Goal: Task Accomplishment & Management: Manage account settings

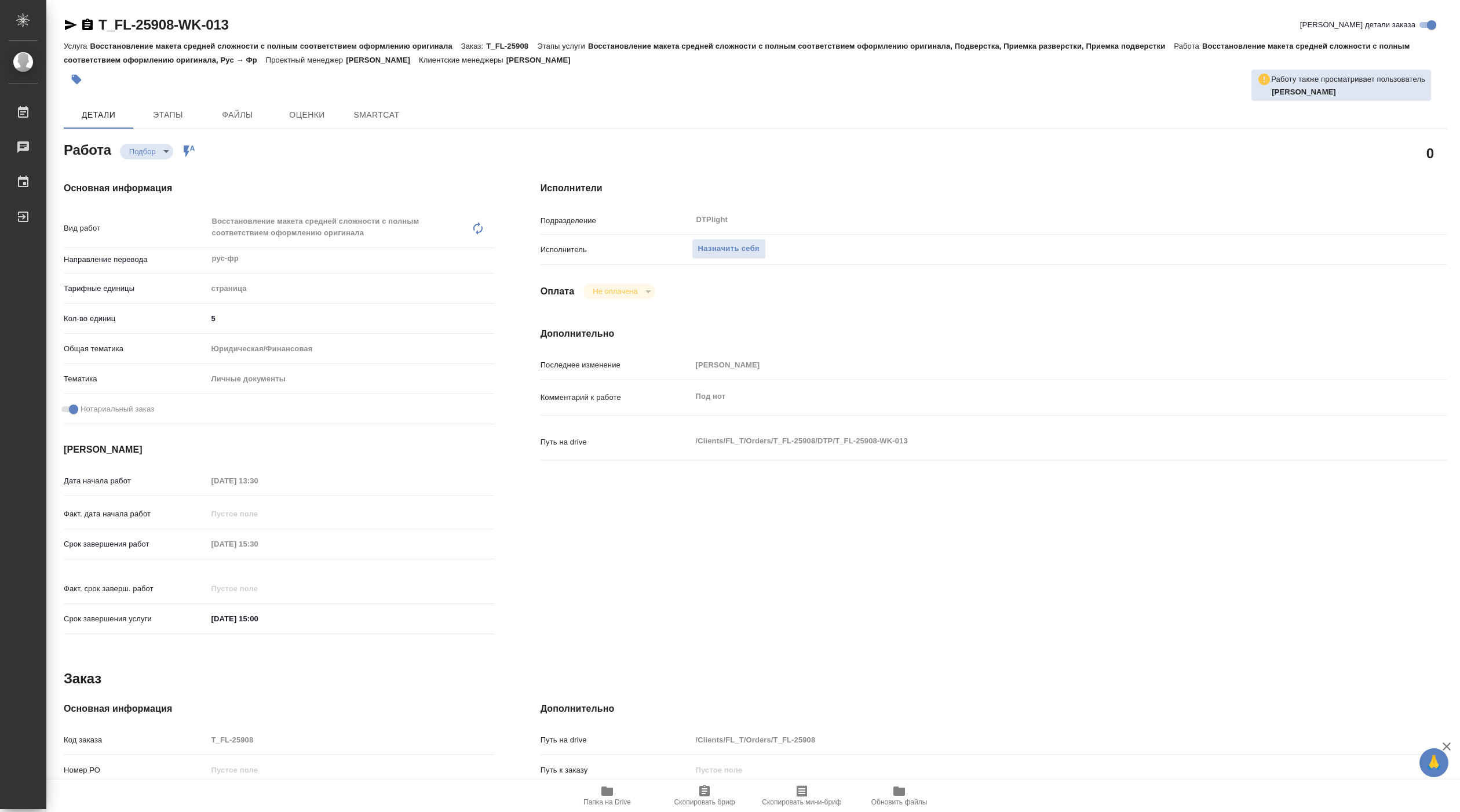
type textarea "x"
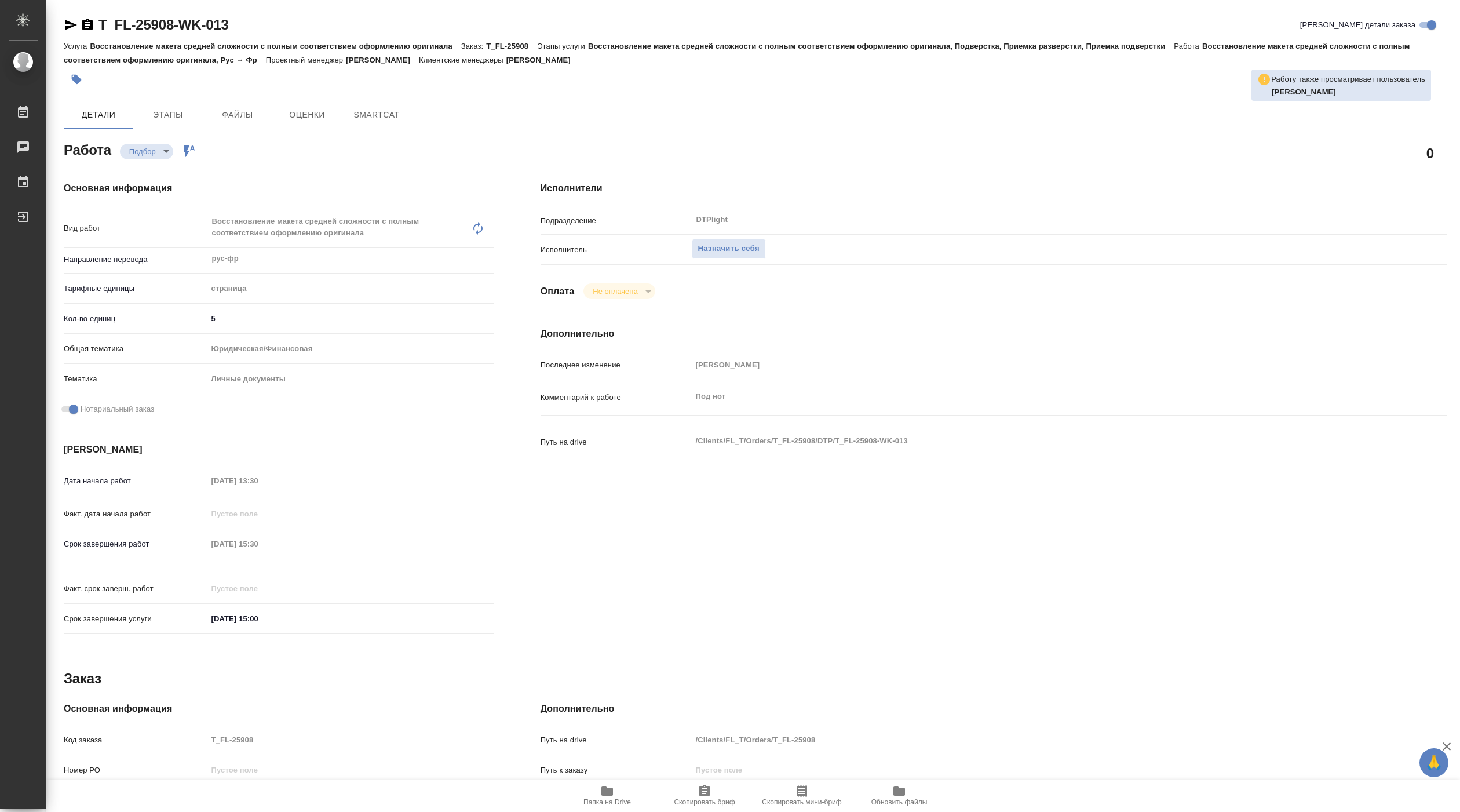
type textarea "x"
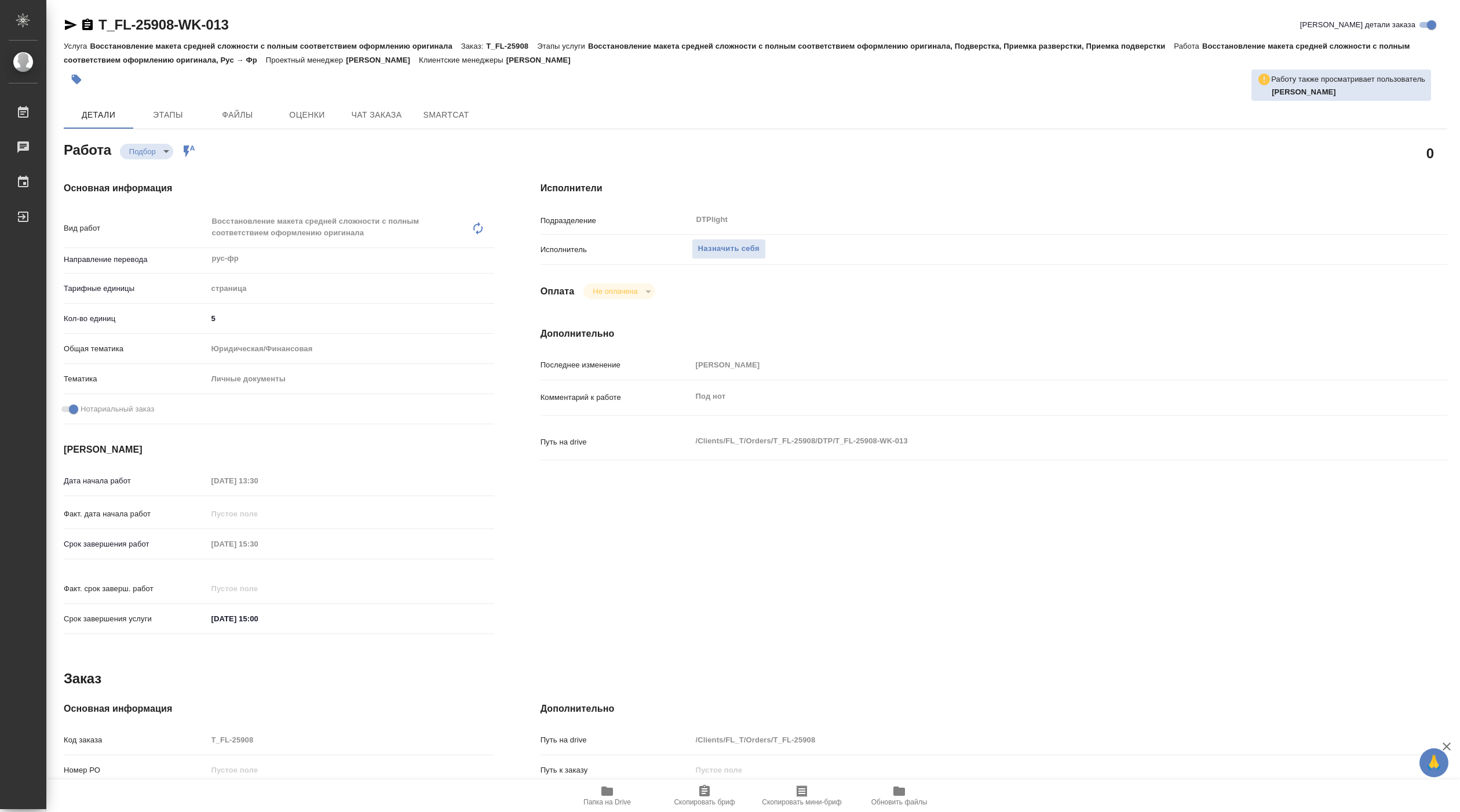
type textarea "x"
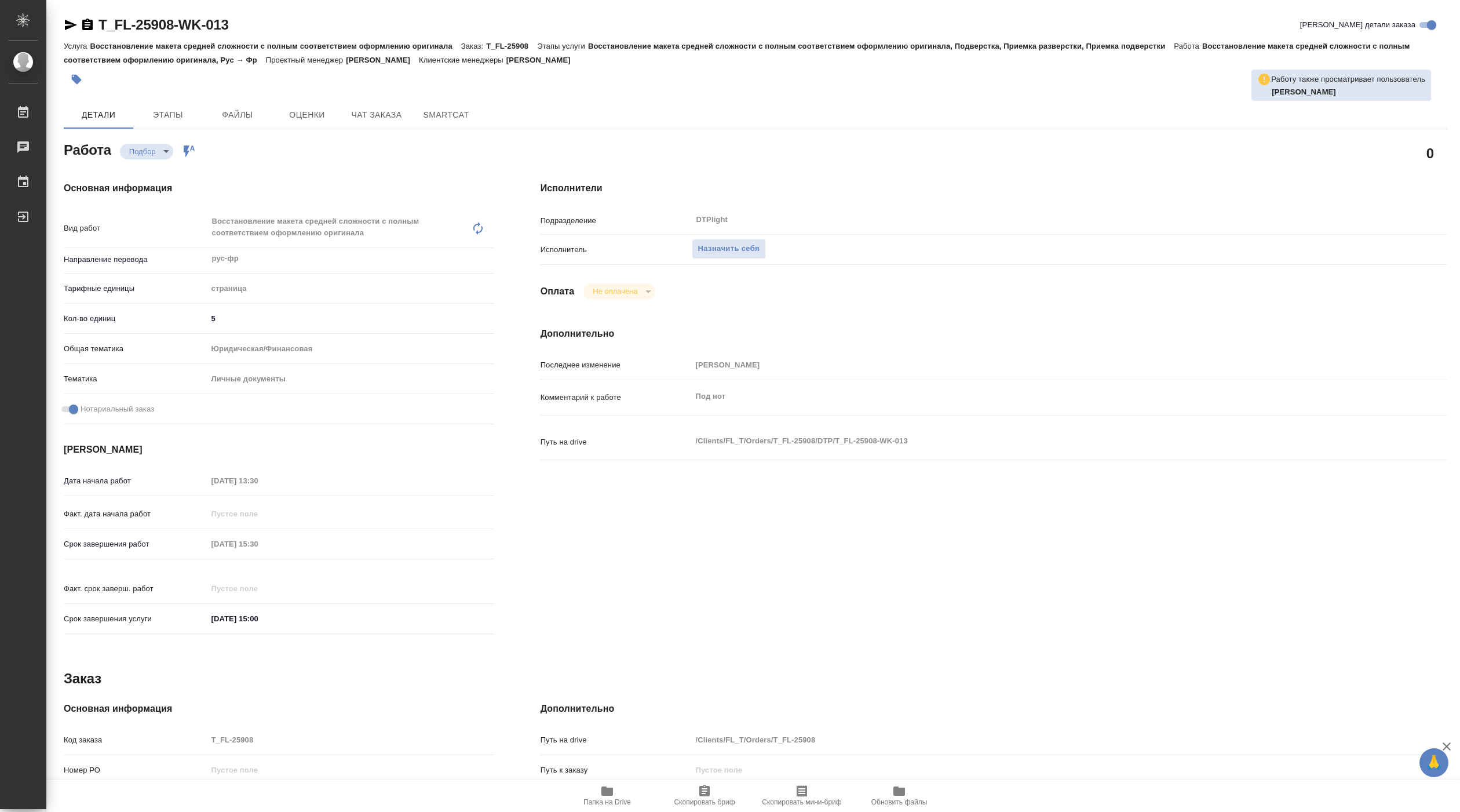
type textarea "x"
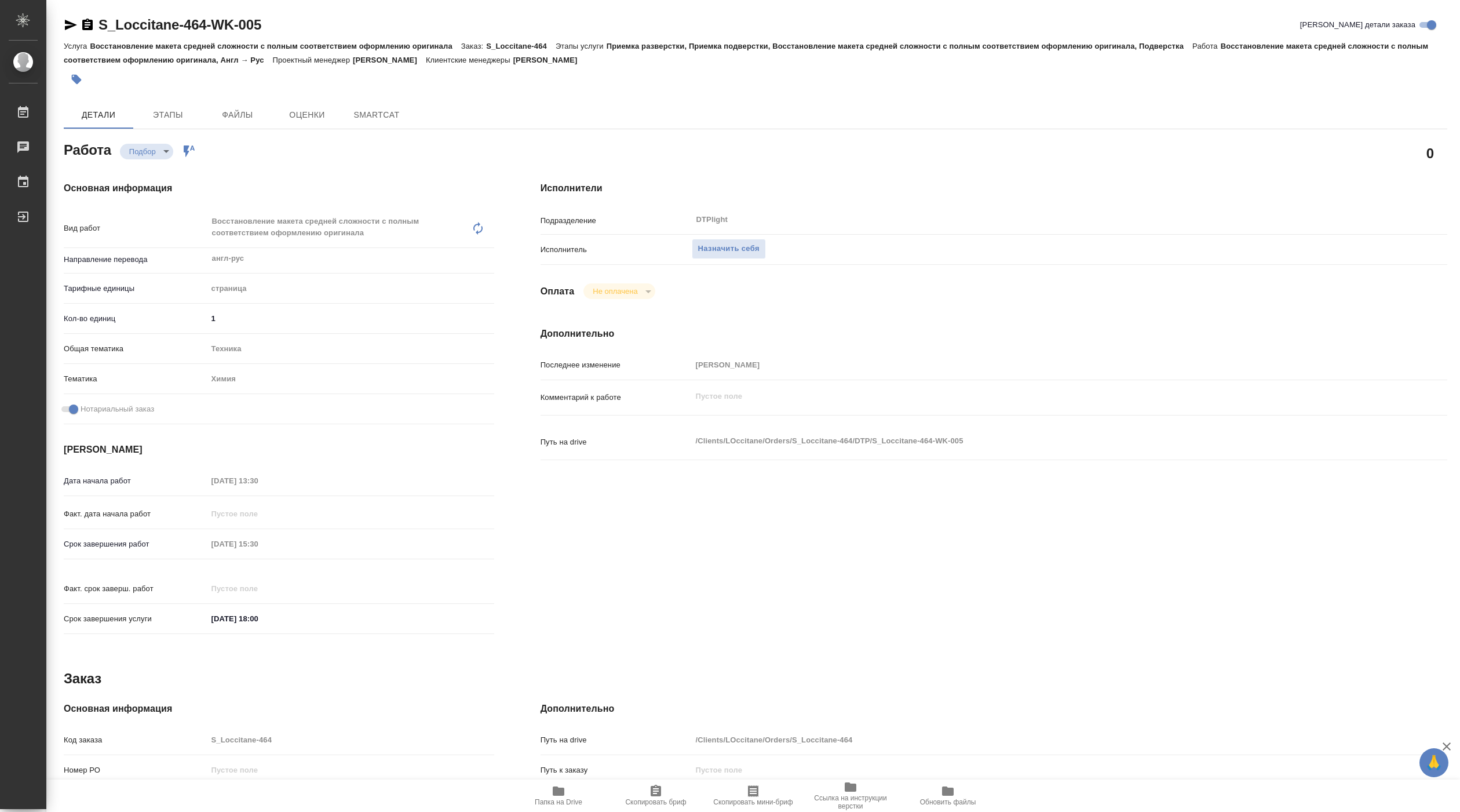
type textarea "x"
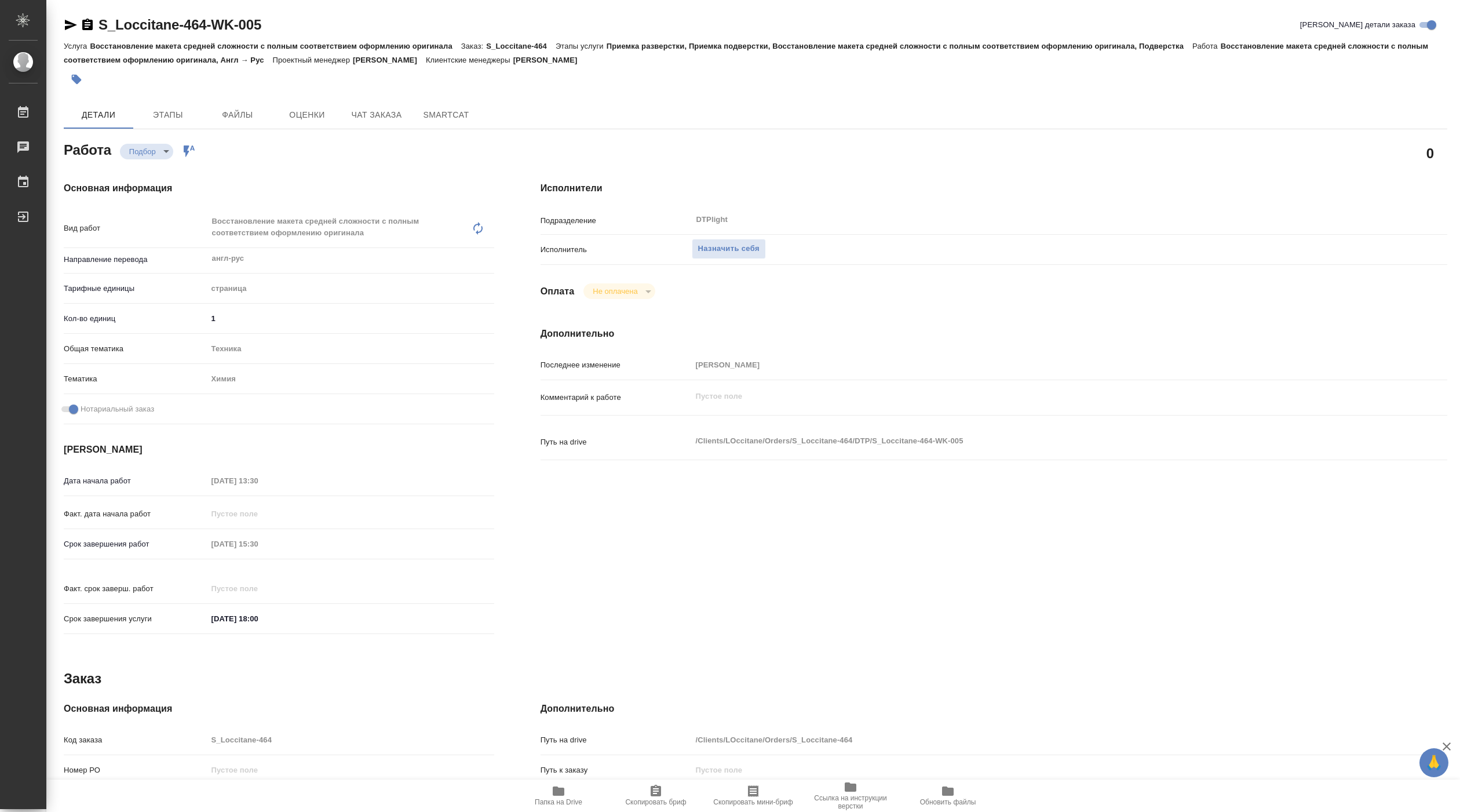
type textarea "x"
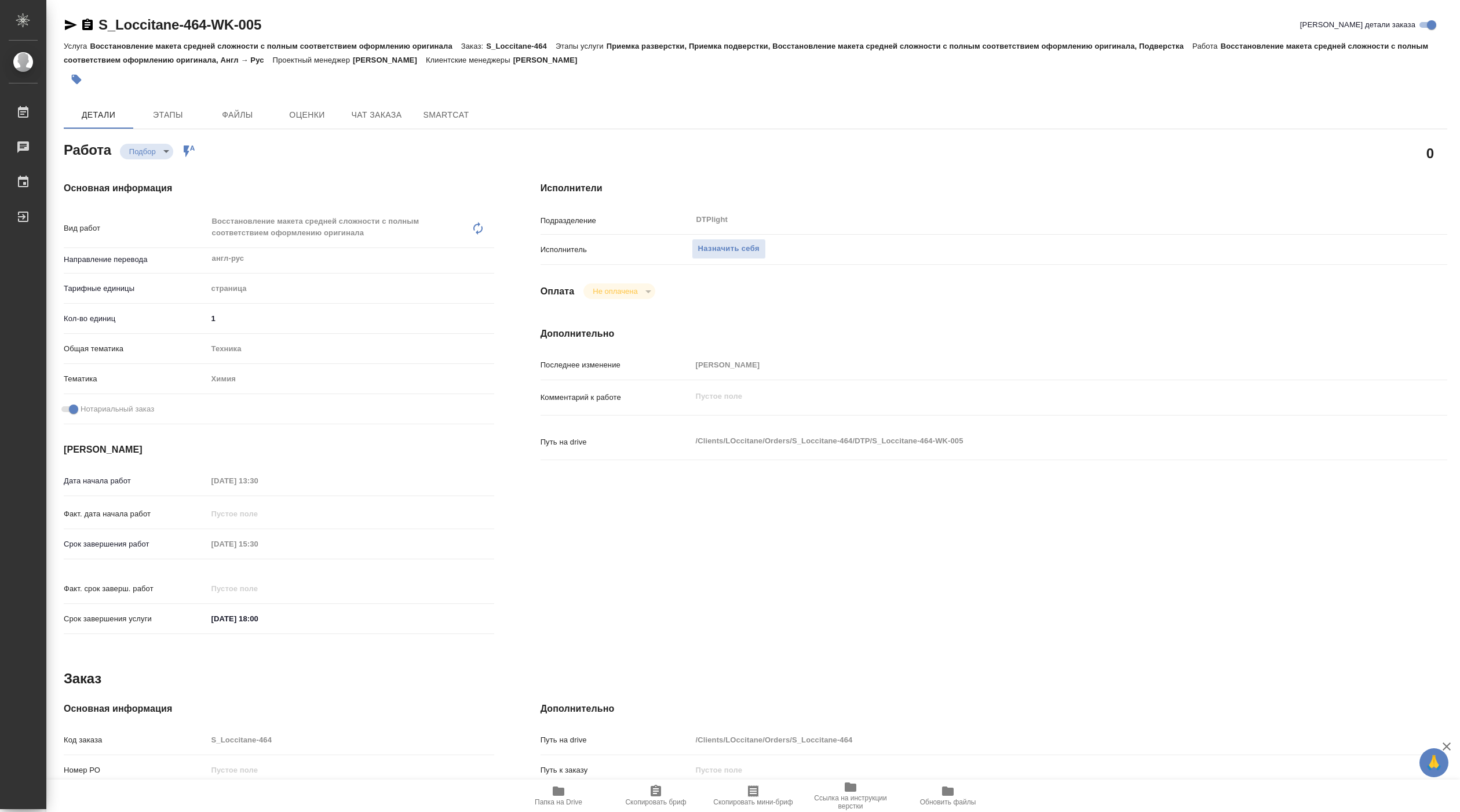
type textarea "x"
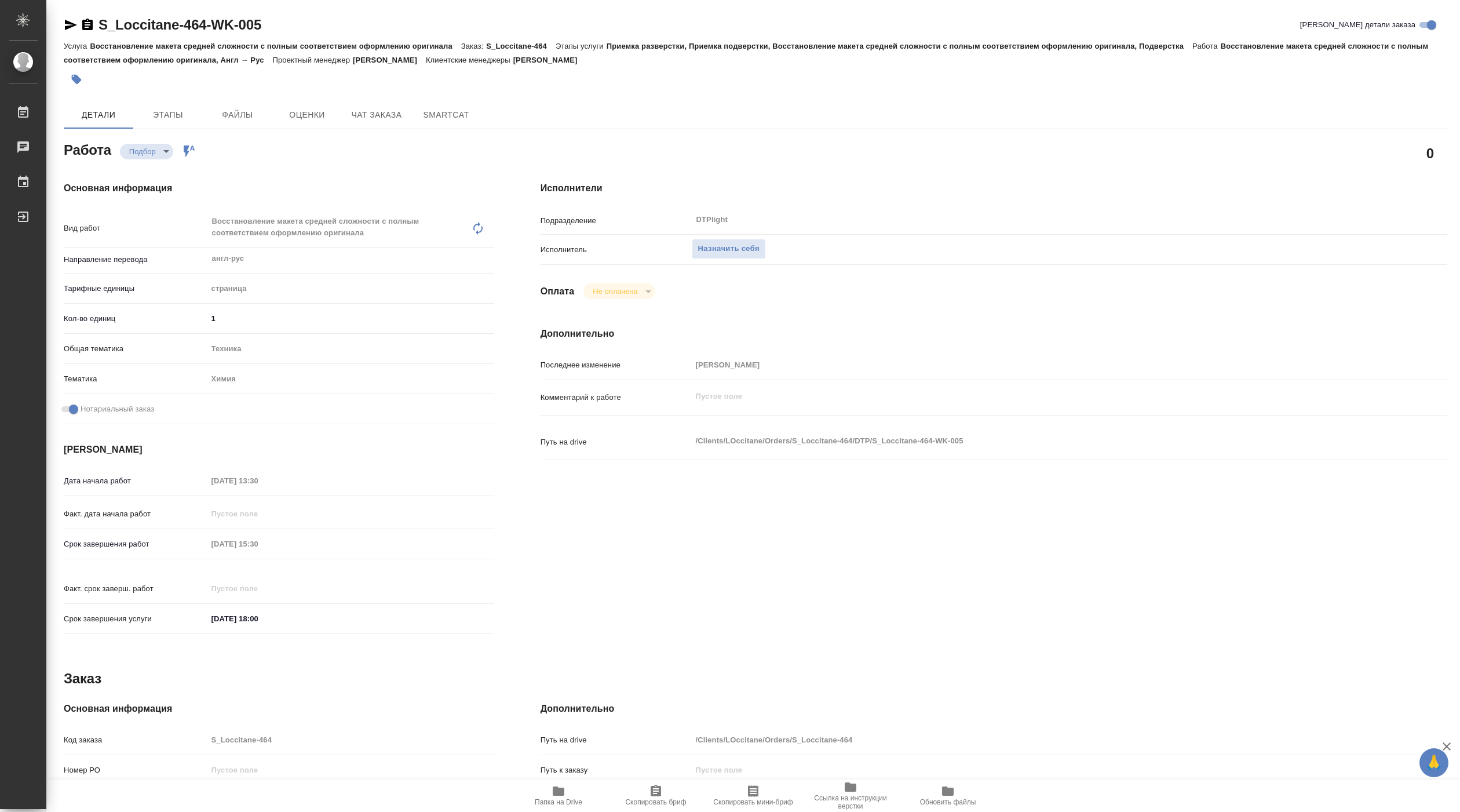
type textarea "x"
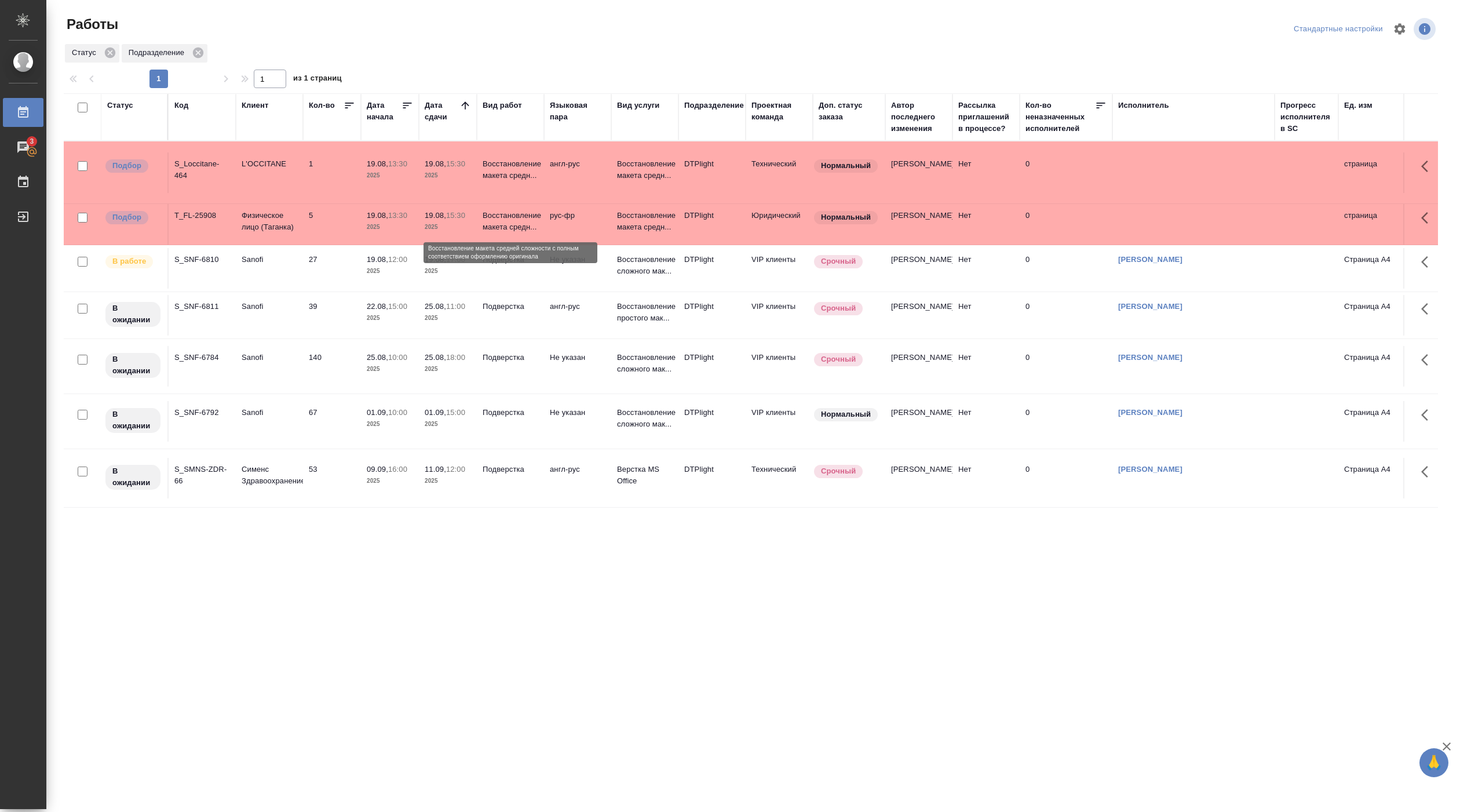
click at [536, 232] on p "Восстановление макета средн..." at bounding box center [510, 222] width 55 height 23
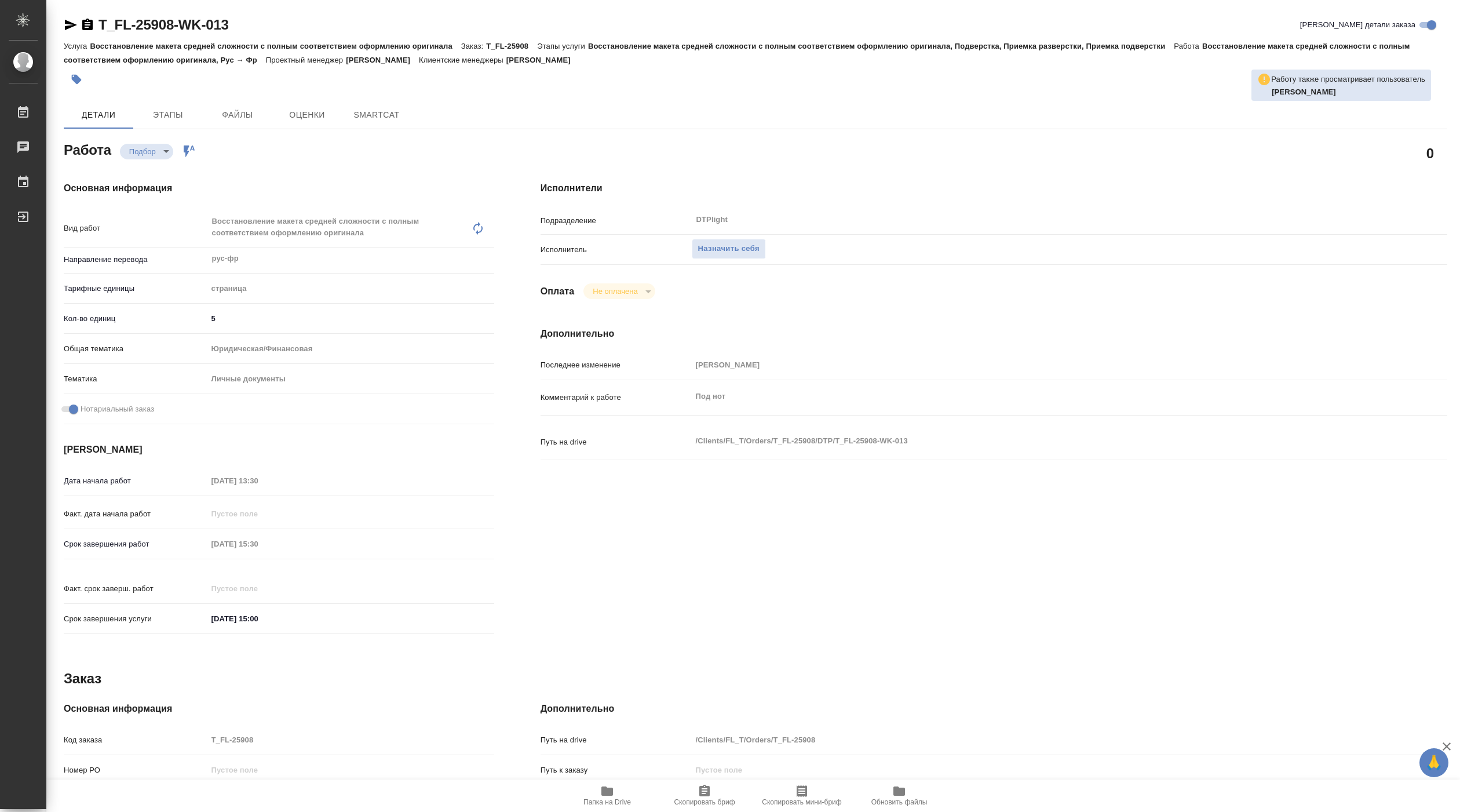
type textarea "x"
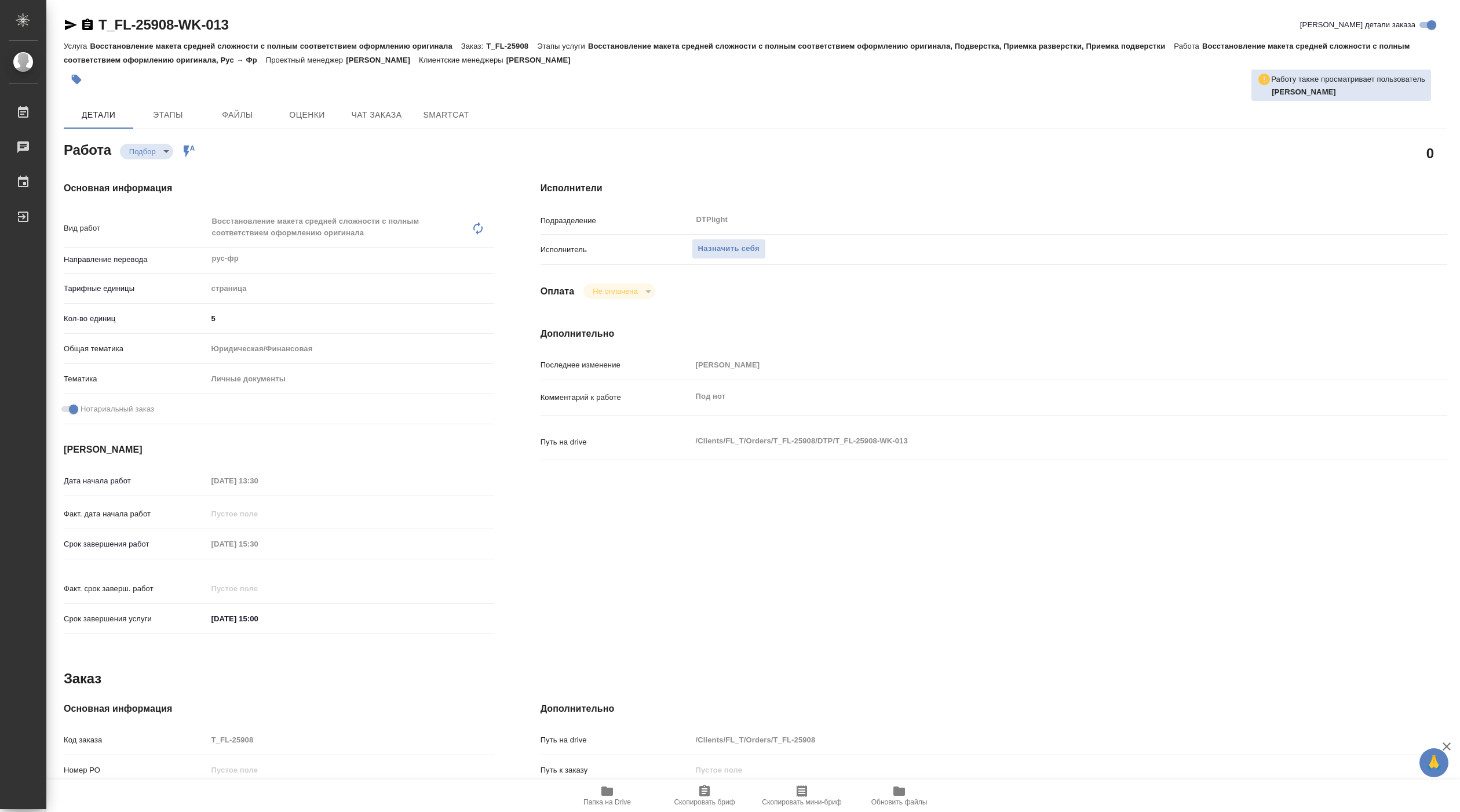
type textarea "x"
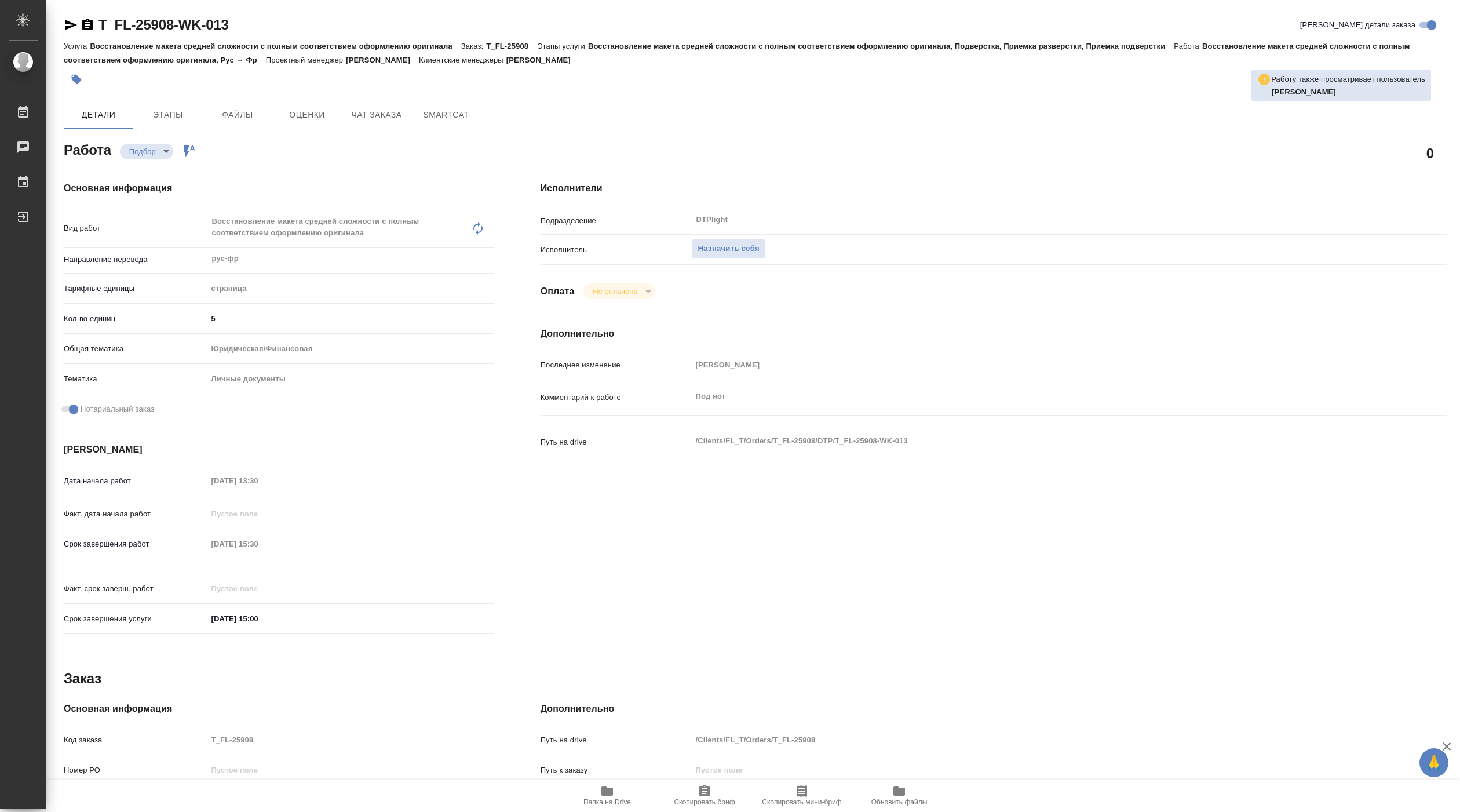
type textarea "x"
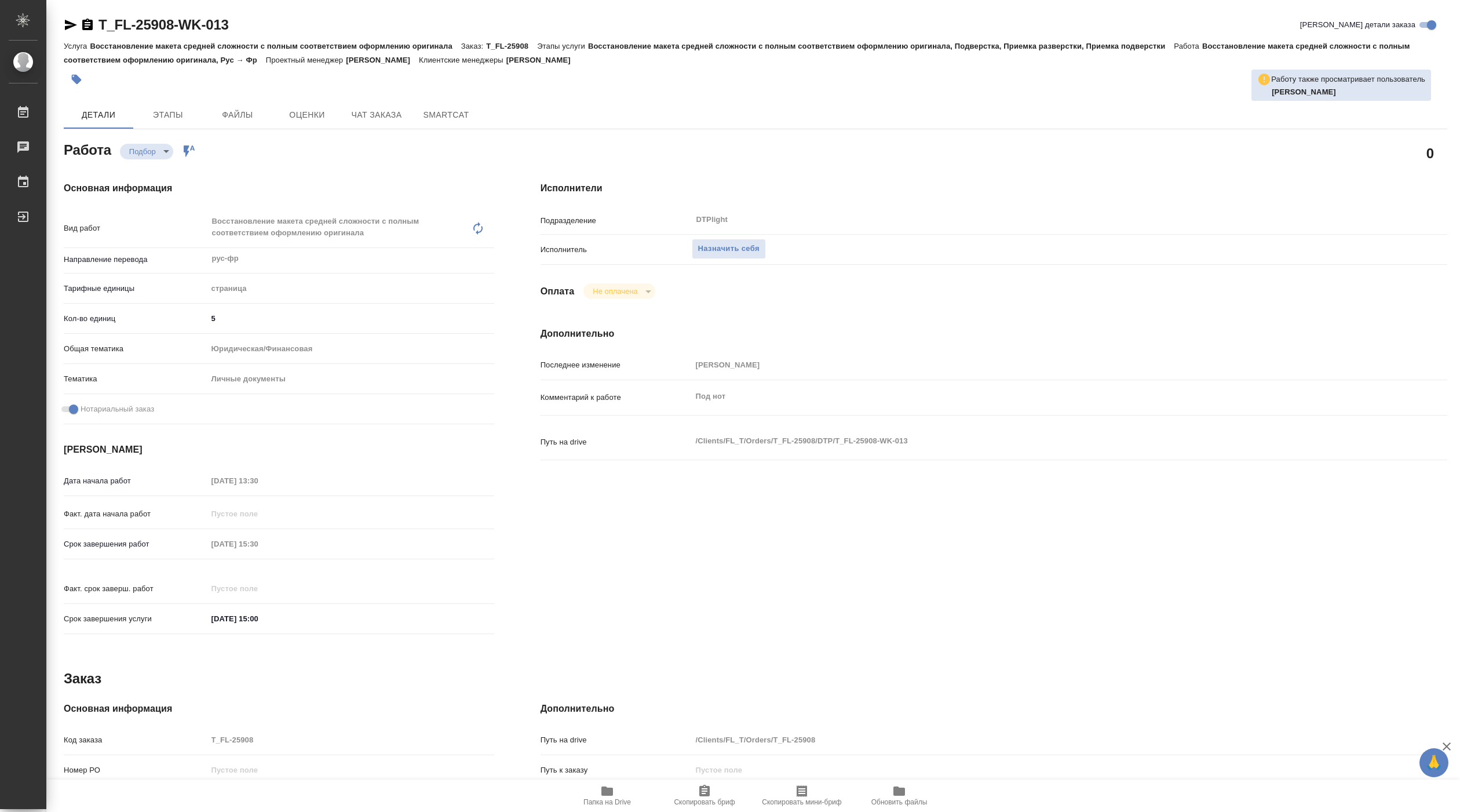
click at [620, 791] on span "Папка на Drive" at bounding box center [607, 795] width 84 height 22
type textarea "x"
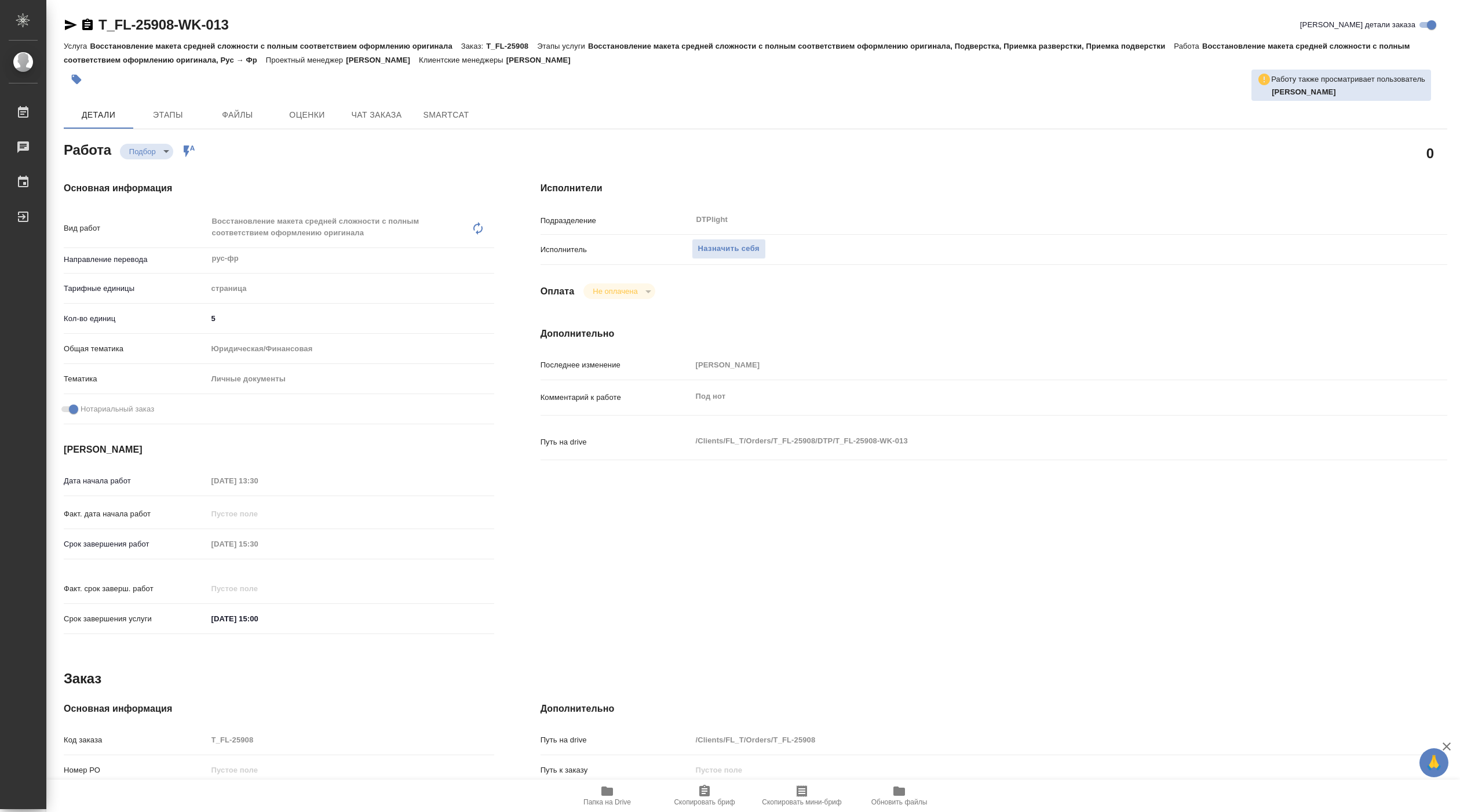
type textarea "x"
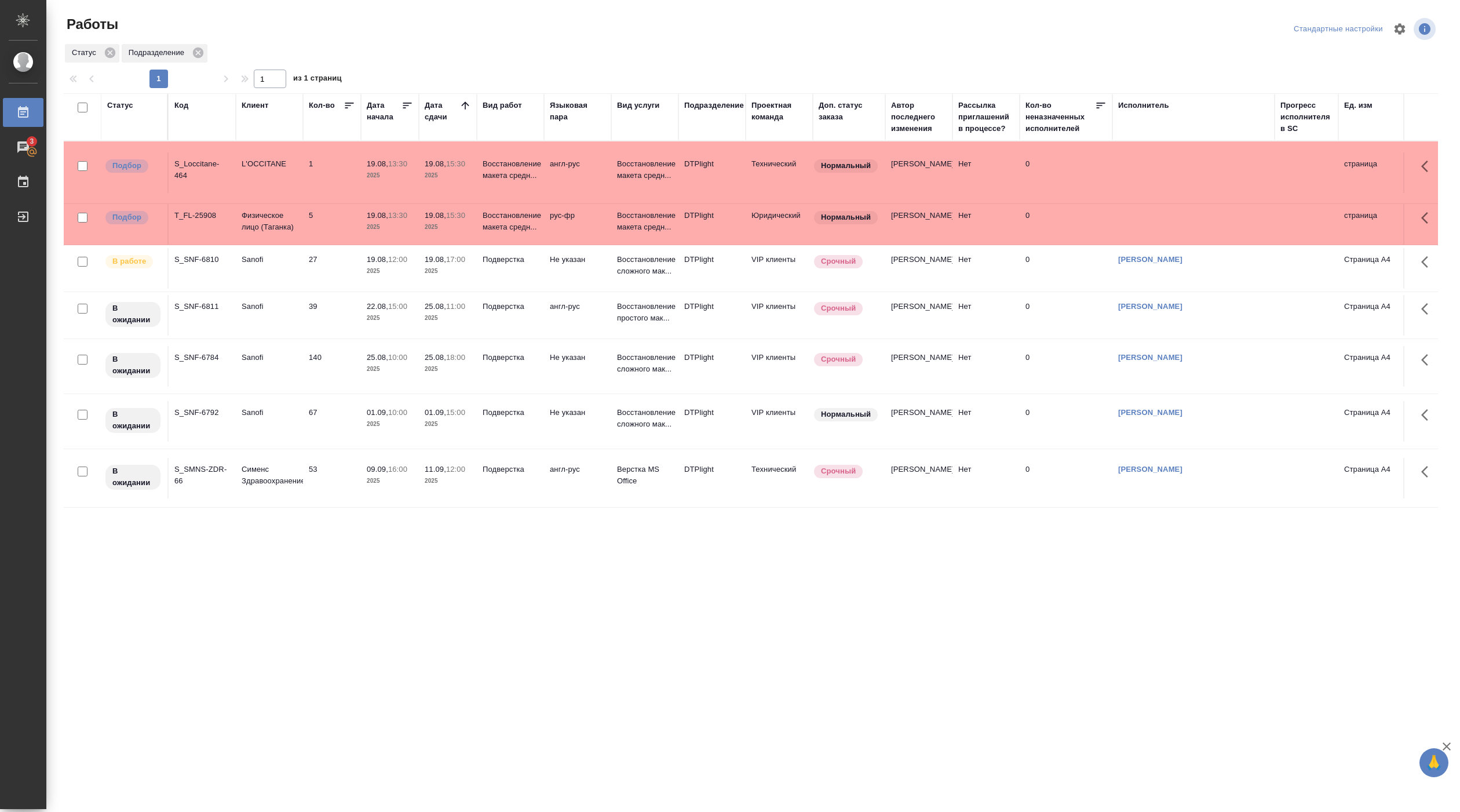
click at [437, 172] on p "2025" at bounding box center [448, 176] width 46 height 12
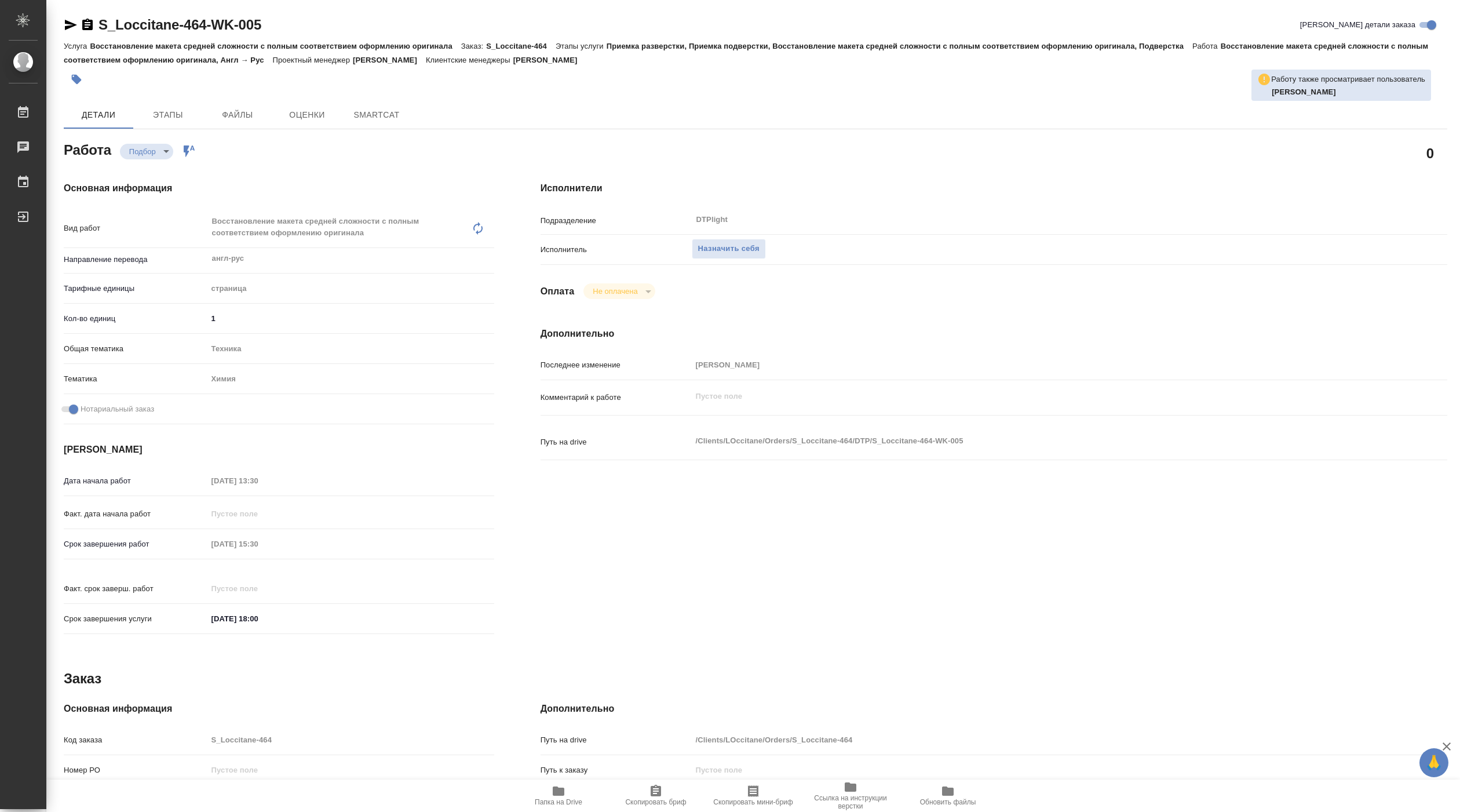
type textarea "x"
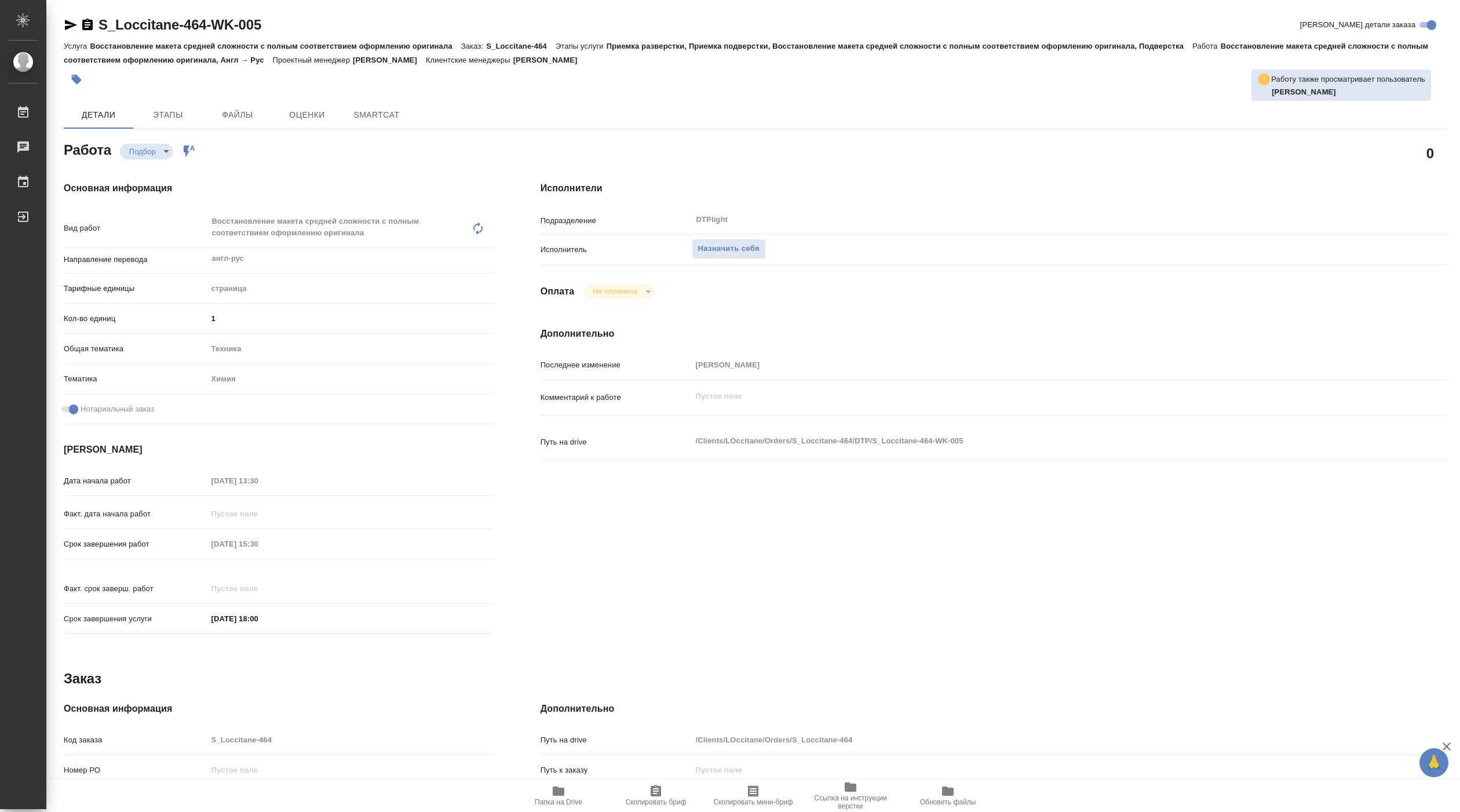
type textarea "x"
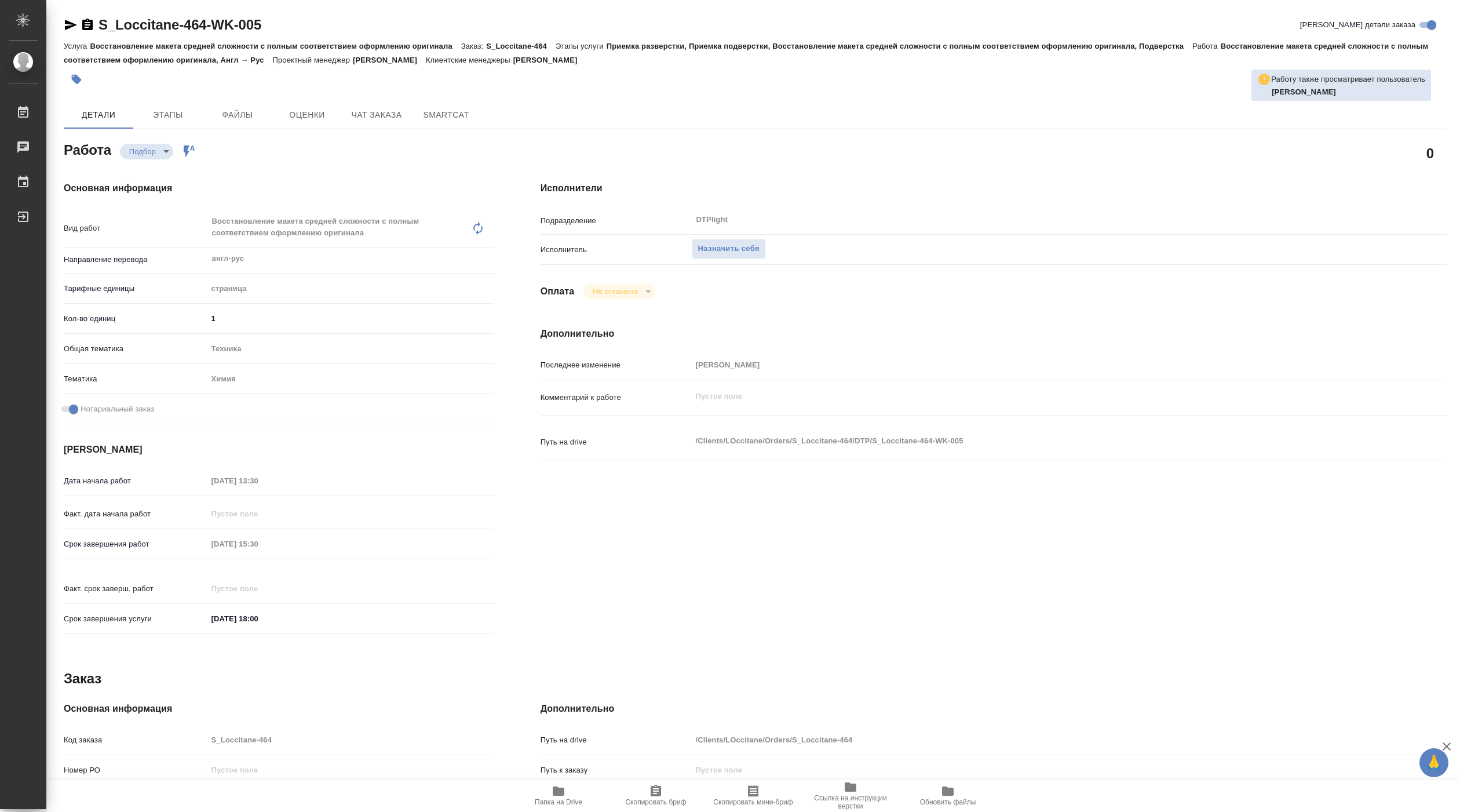
type textarea "x"
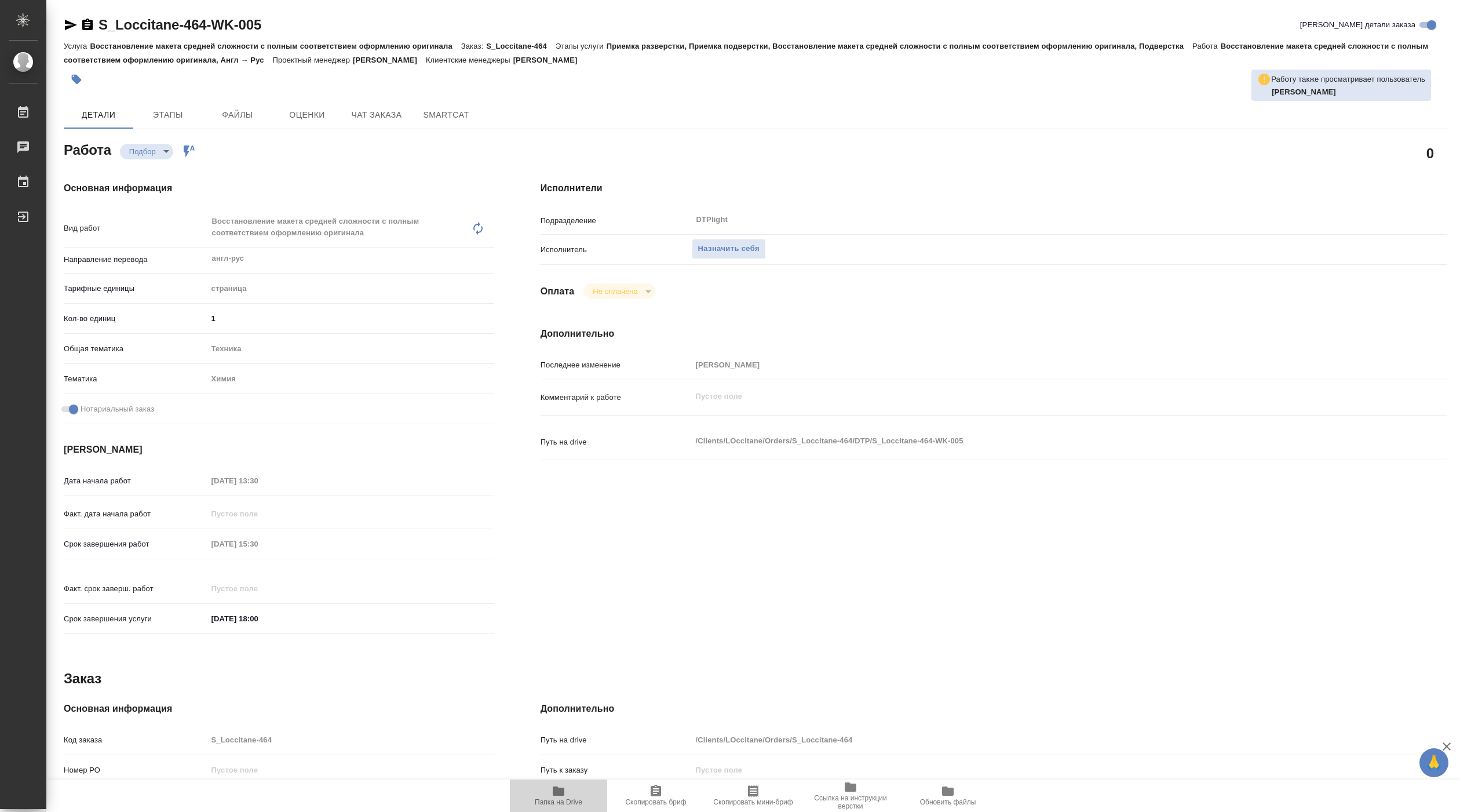
click at [548, 793] on span "Папка на Drive" at bounding box center [559, 795] width 84 height 22
type textarea "x"
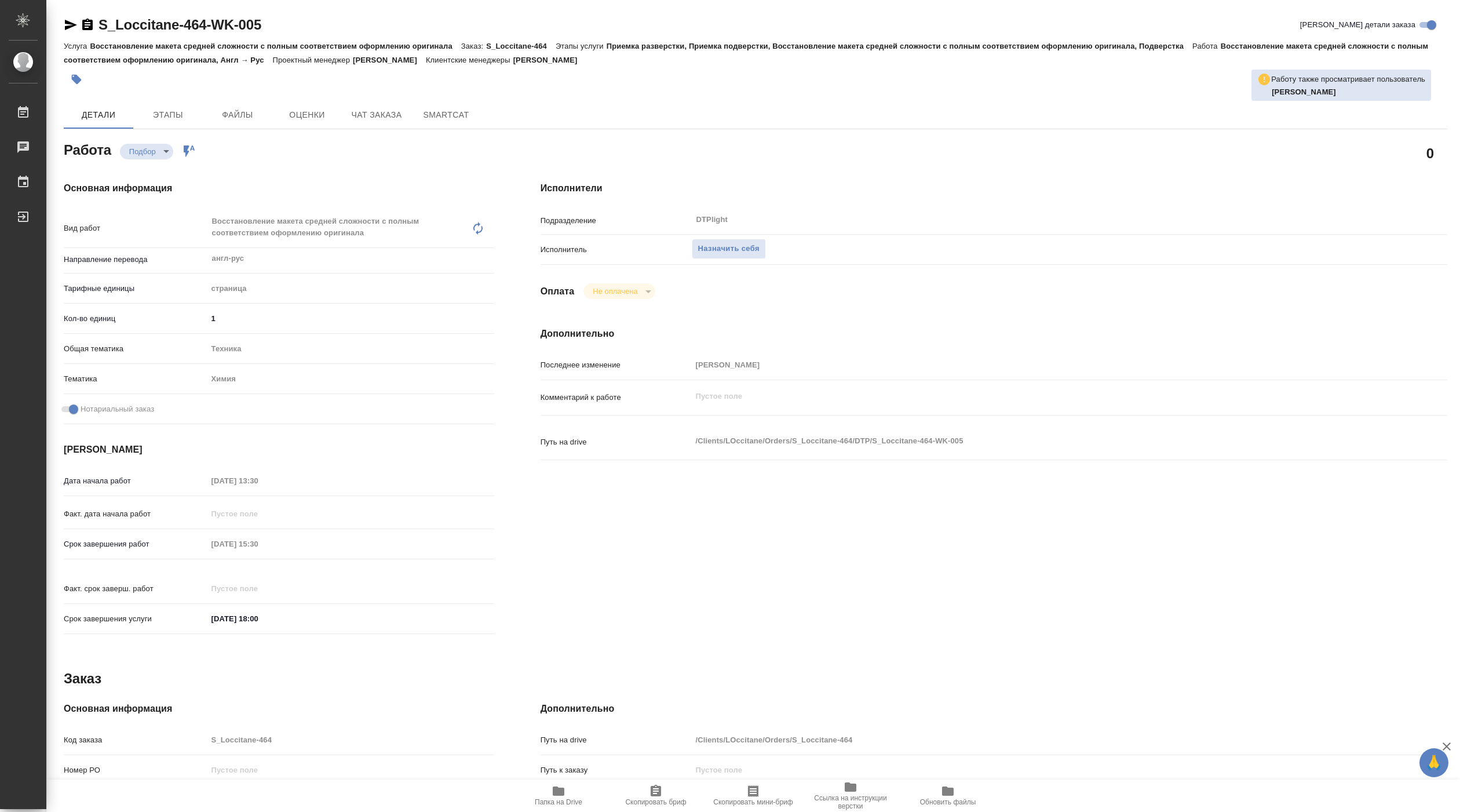
type textarea "x"
click at [722, 247] on span "Назначить себя" at bounding box center [728, 249] width 61 height 14
type textarea "x"
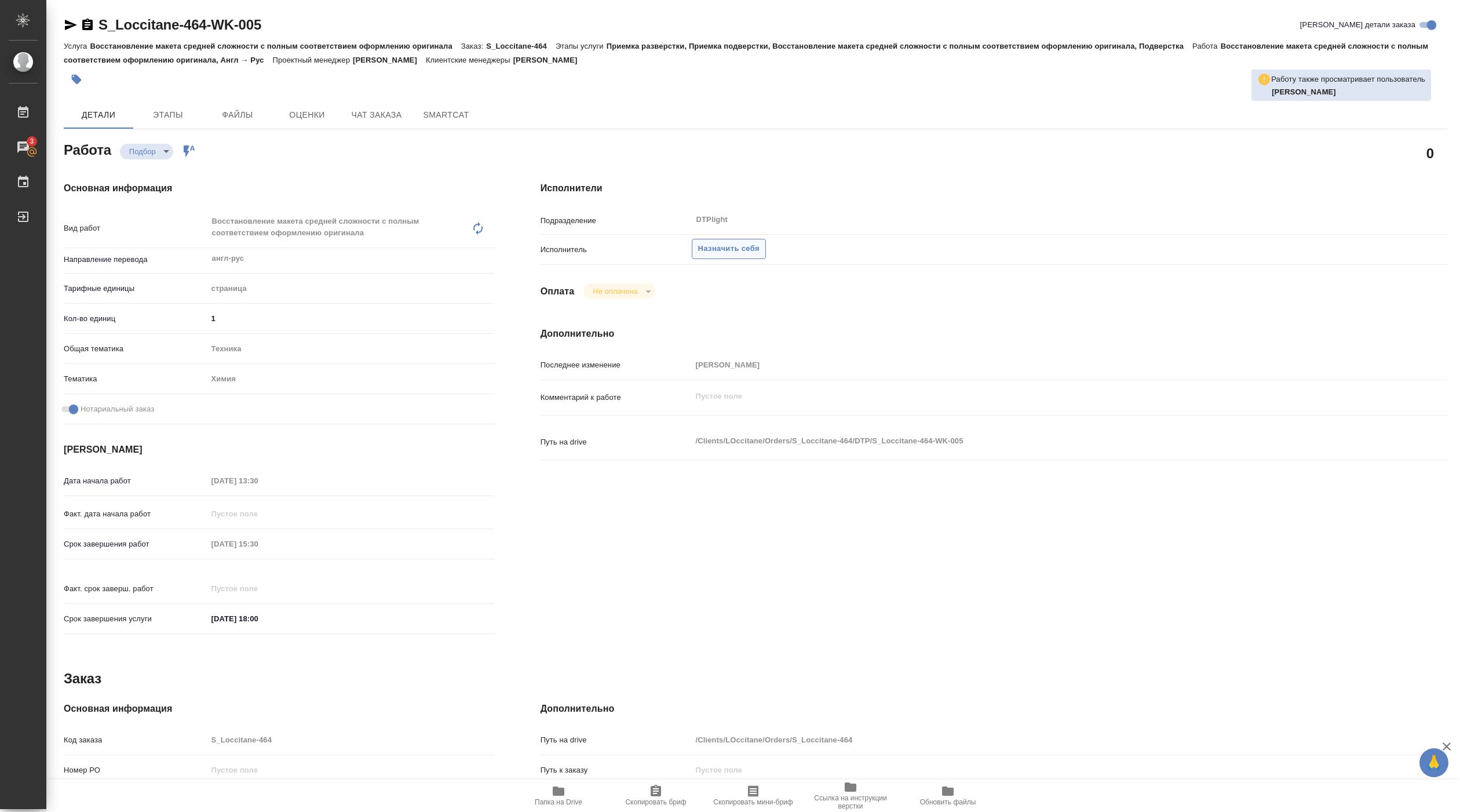
type textarea "x"
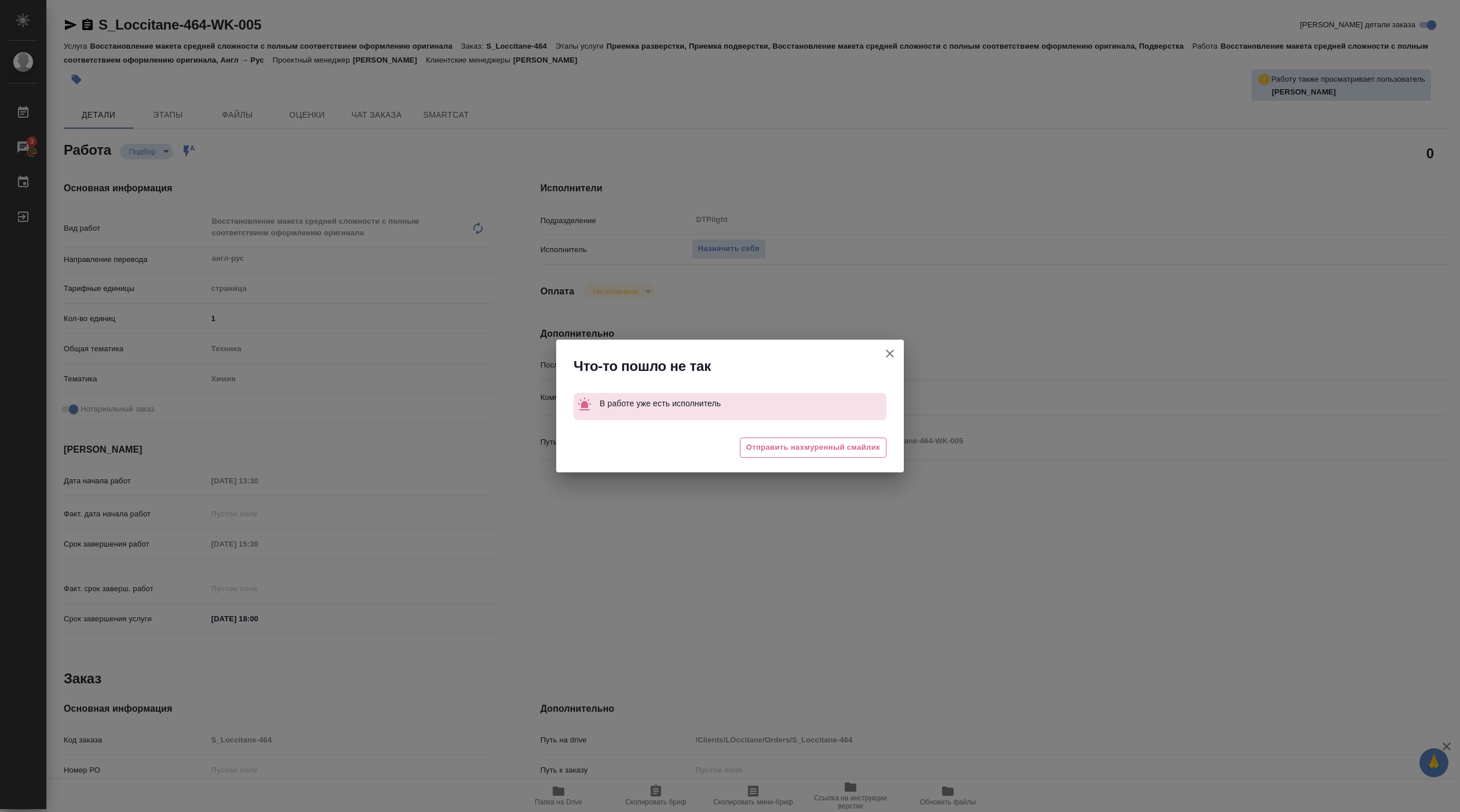
click at [886, 351] on icon "button" at bounding box center [890, 354] width 14 height 14
type textarea "x"
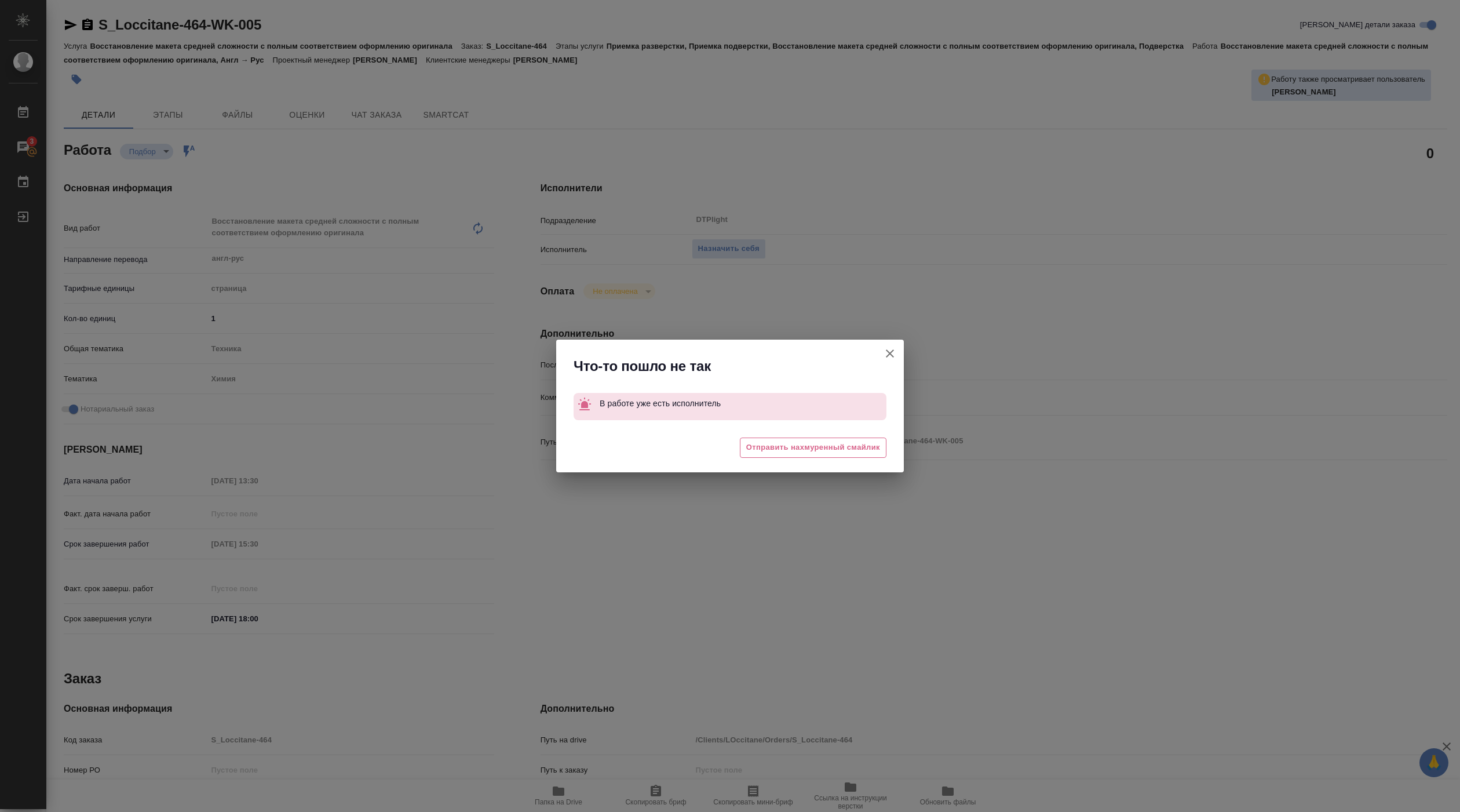
type textarea "x"
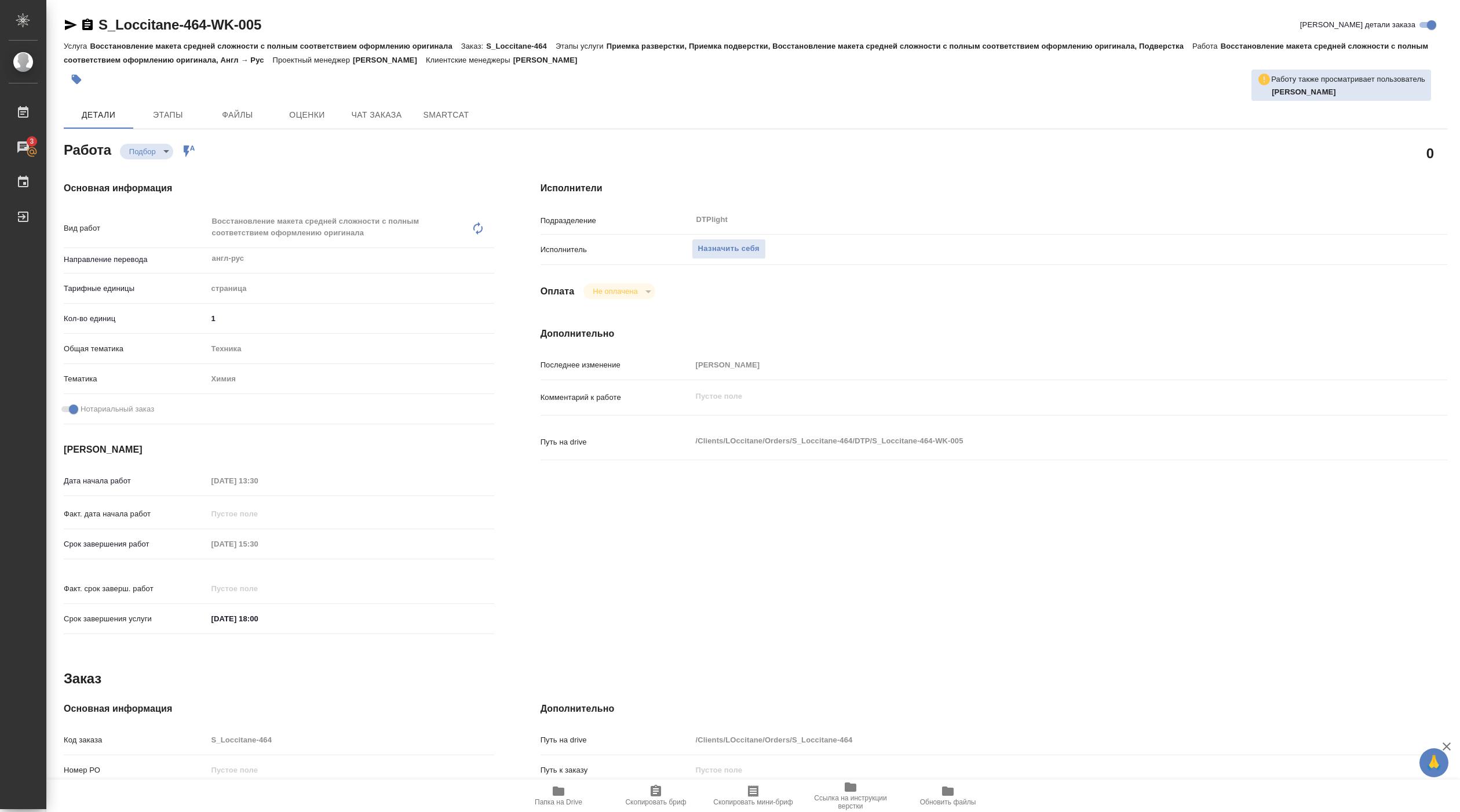
type textarea "x"
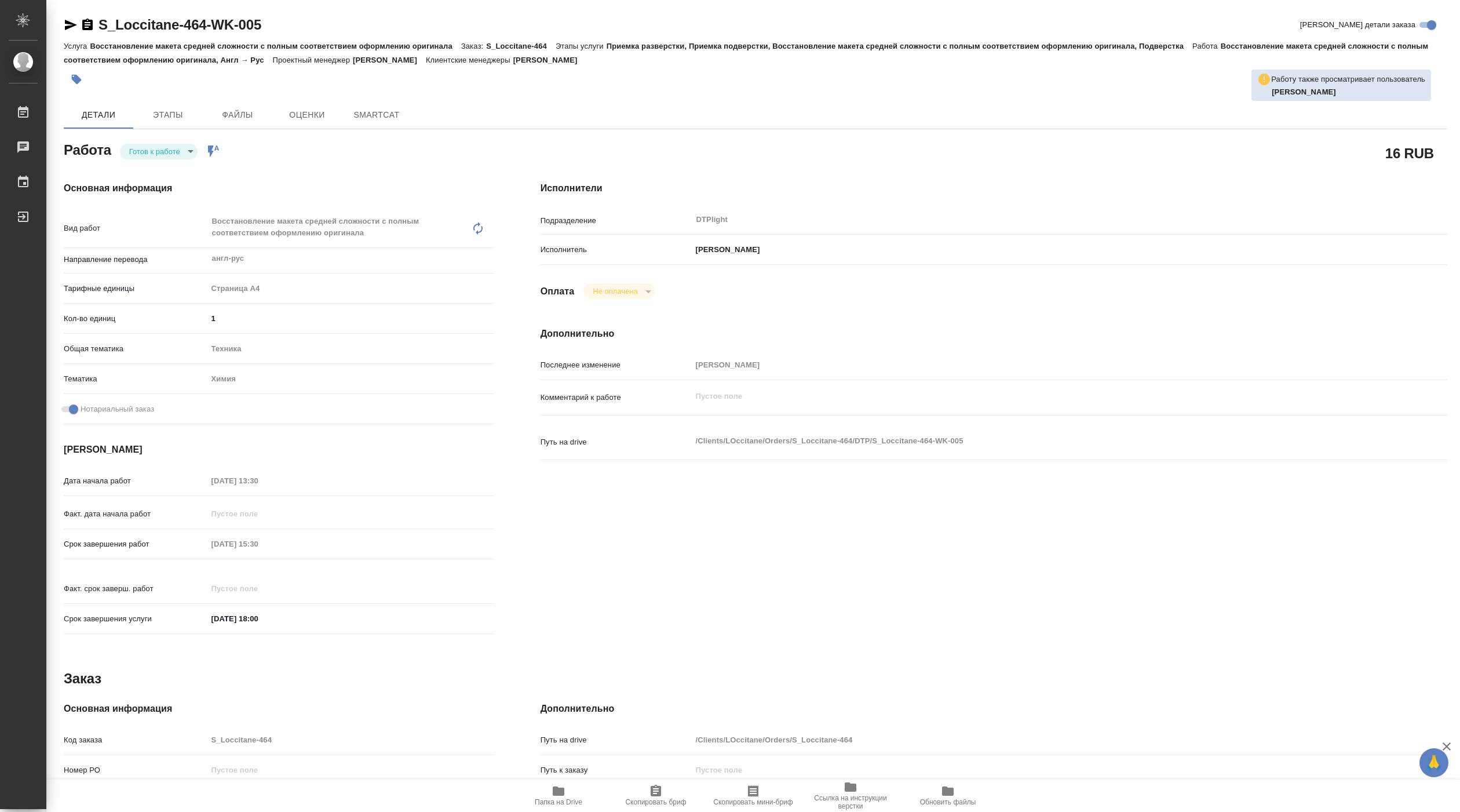
type textarea "x"
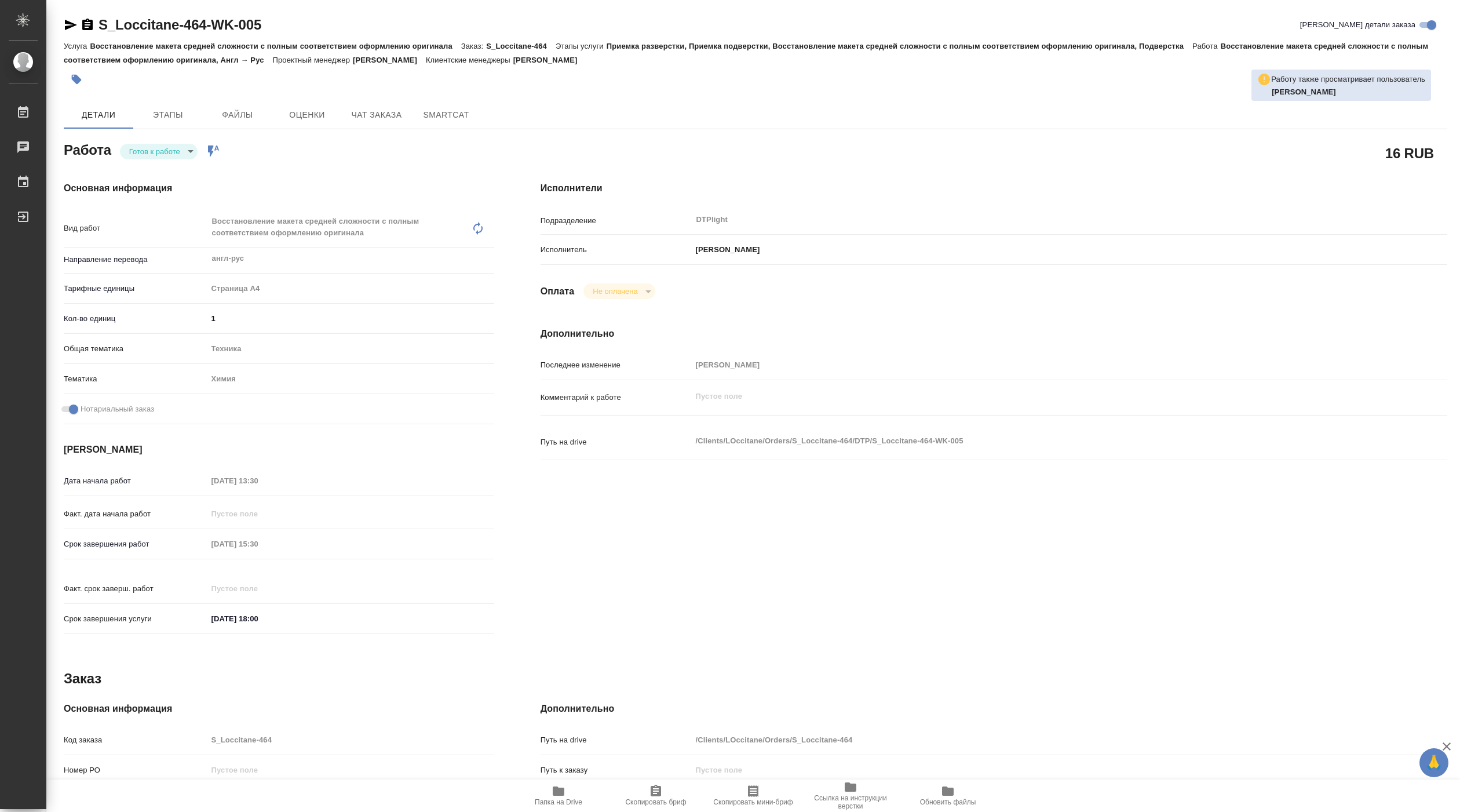
type textarea "x"
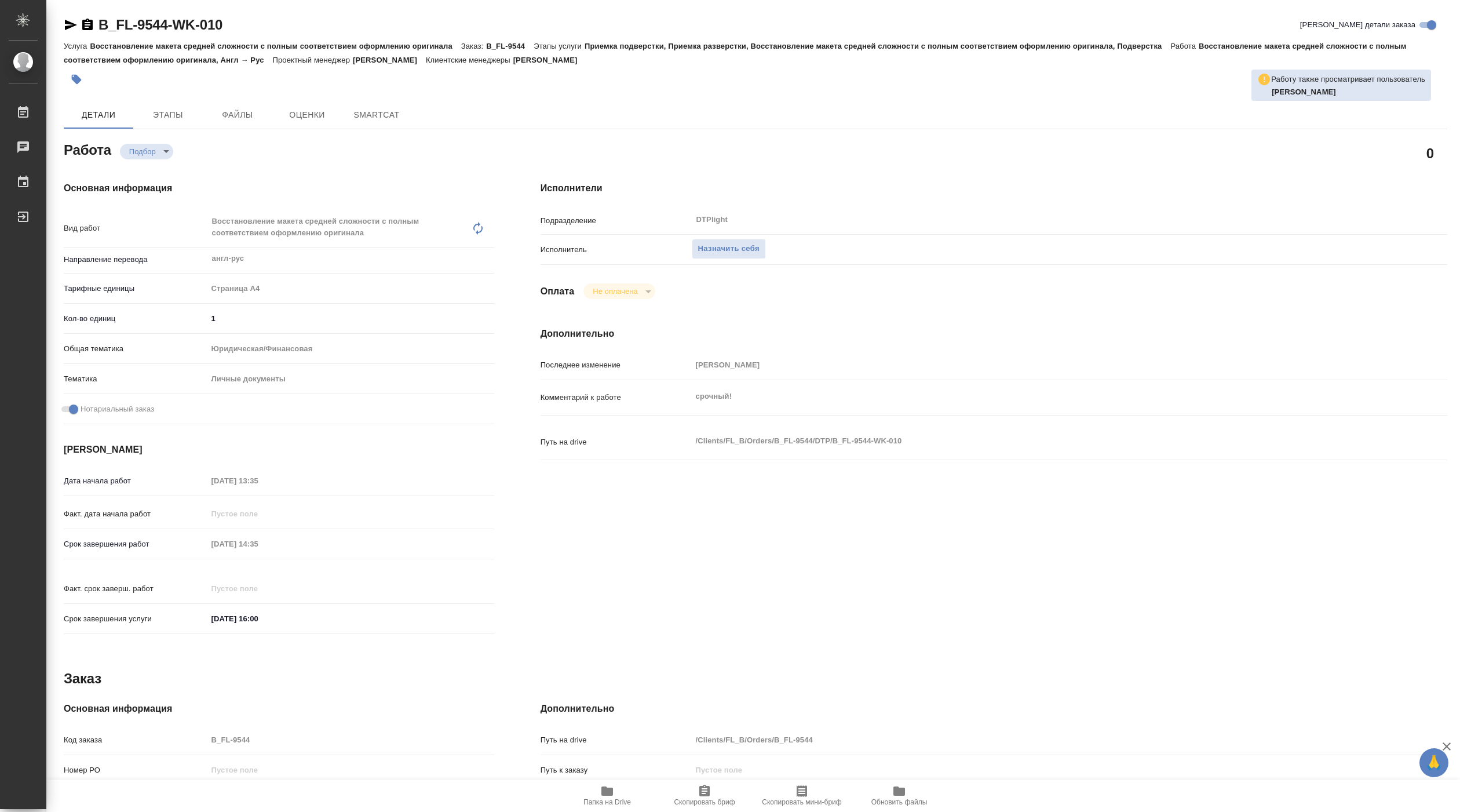
type textarea "x"
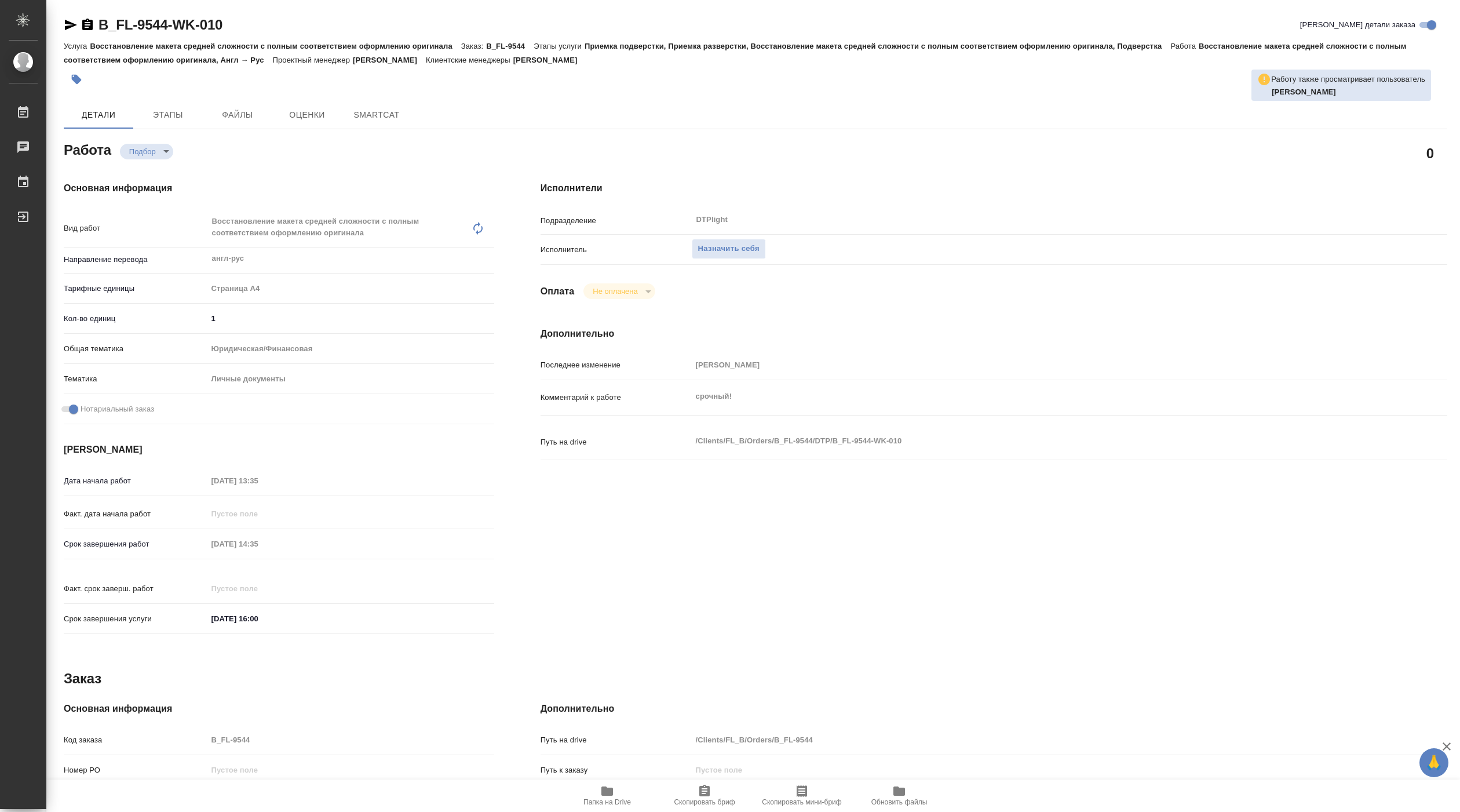
type textarea "x"
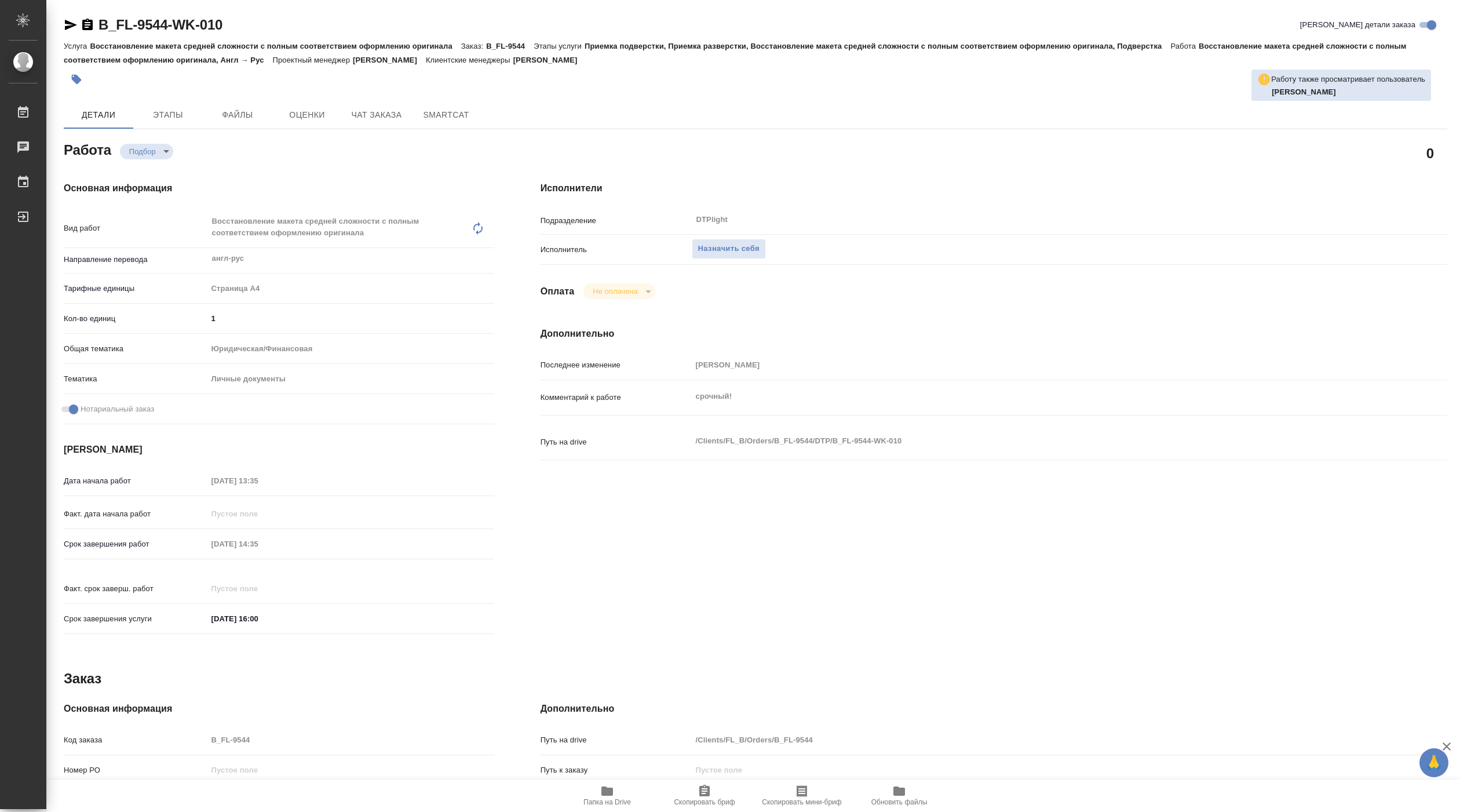
click at [609, 798] on span "Папка на Drive" at bounding box center [607, 802] width 48 height 8
type textarea "x"
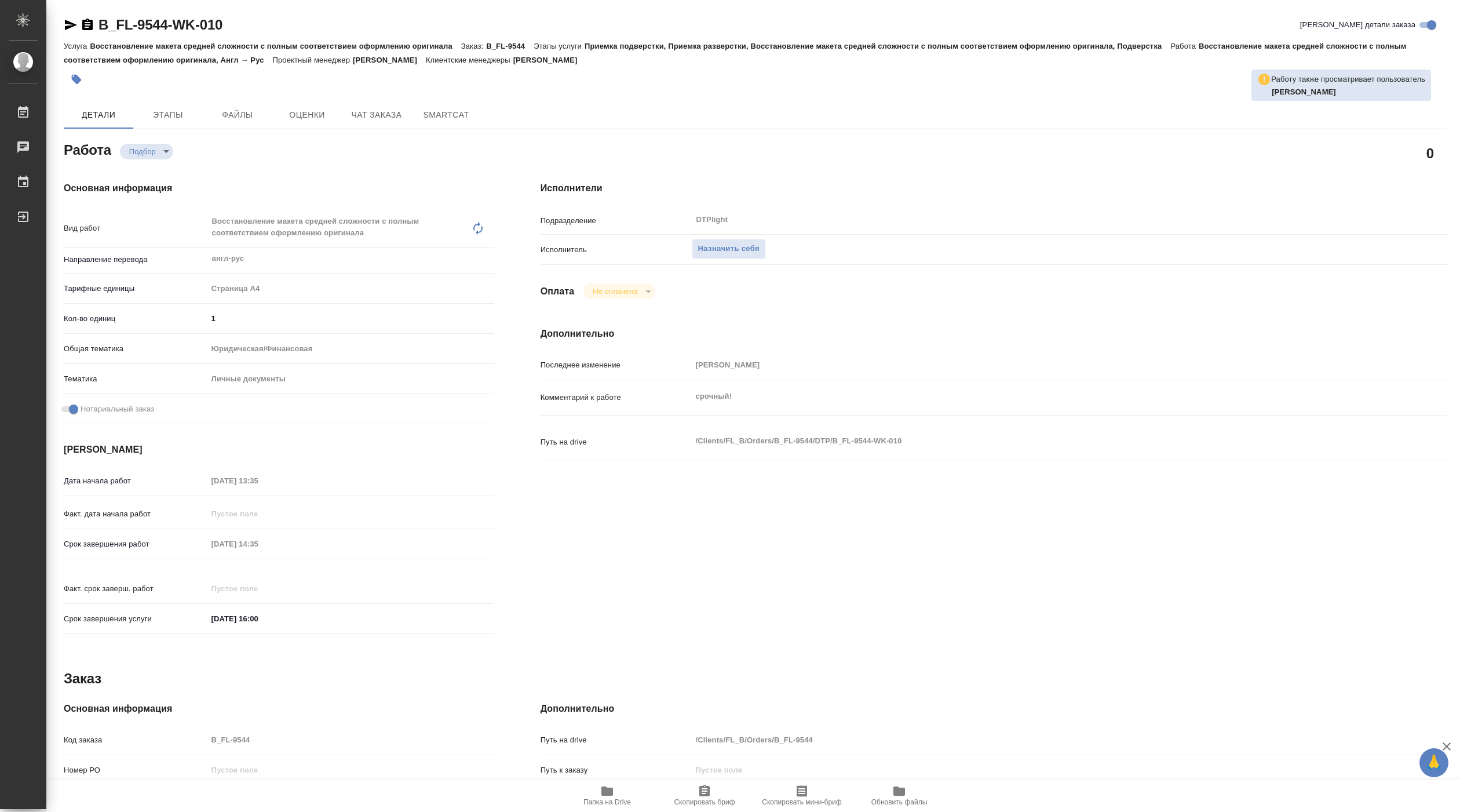
type textarea "x"
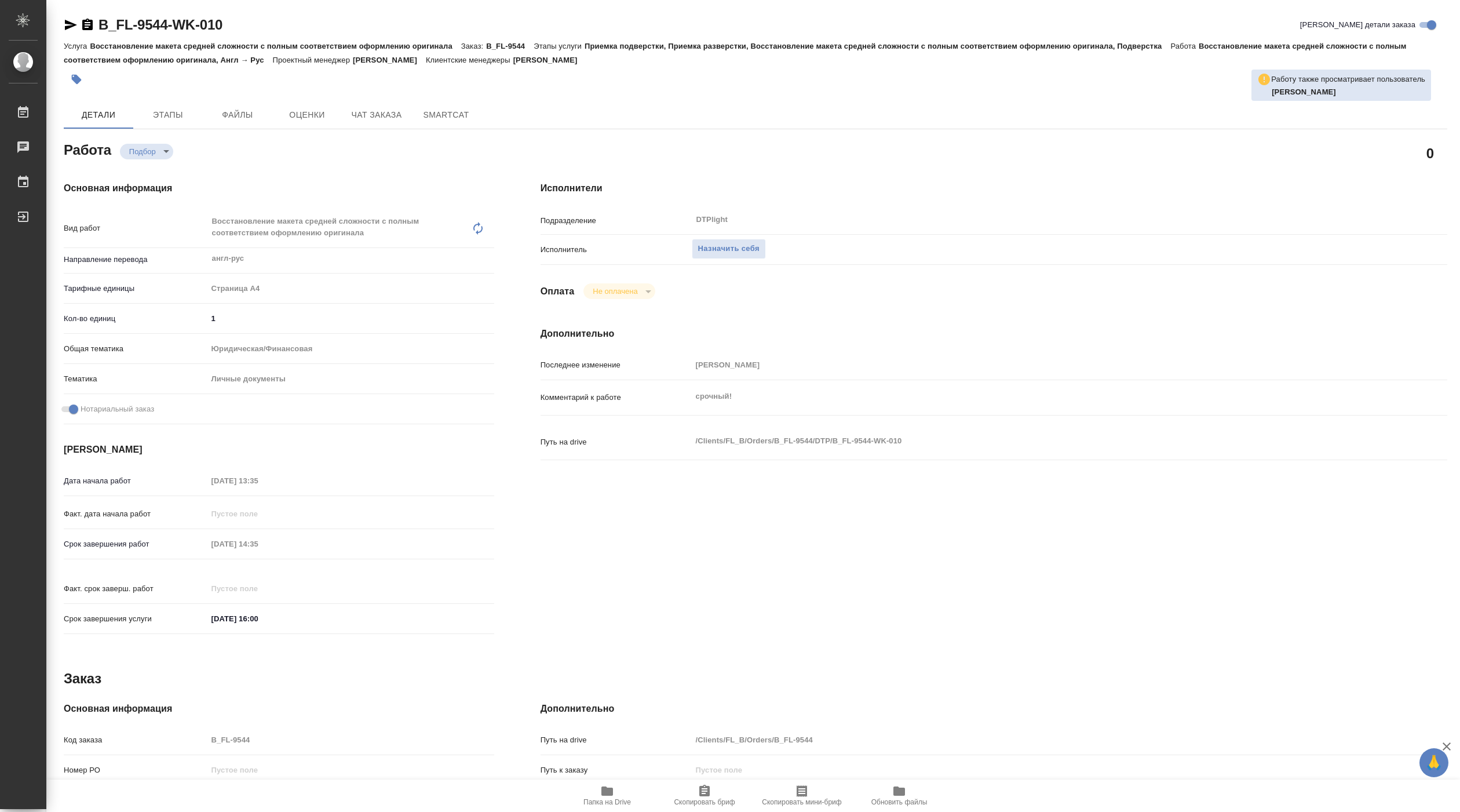
type textarea "x"
